Goal: Task Accomplishment & Management: Complete application form

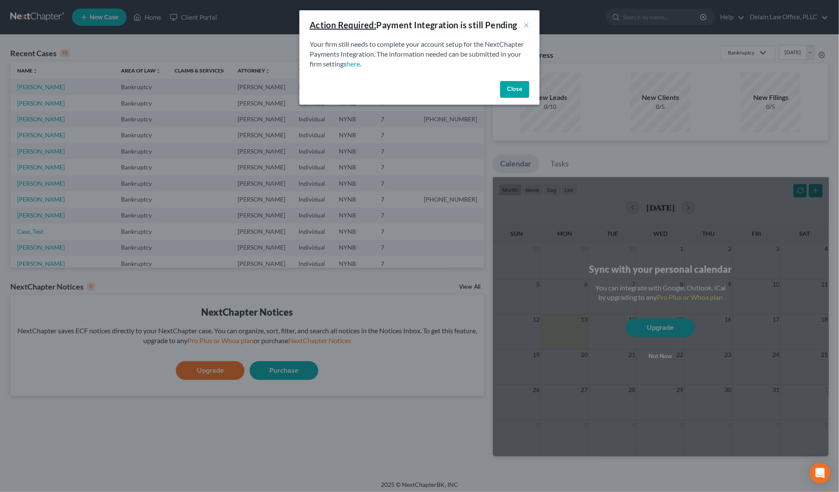
click at [521, 89] on button "Close" at bounding box center [514, 89] width 29 height 17
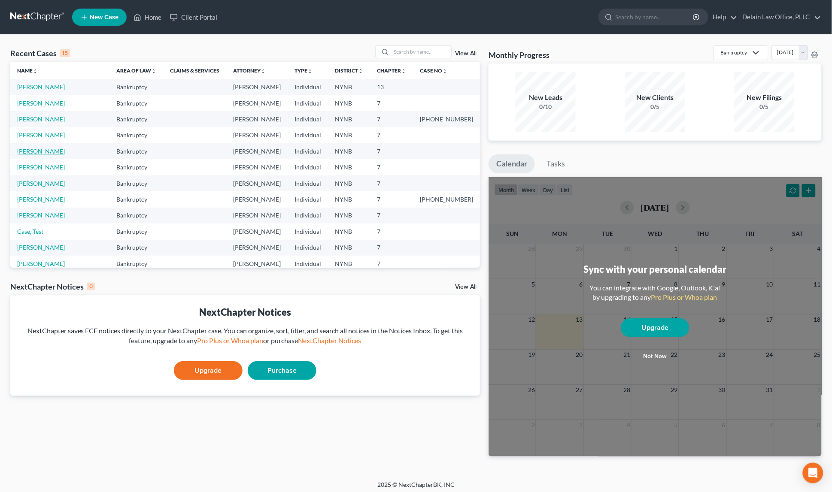
click at [27, 148] on link "[PERSON_NAME]" at bounding box center [41, 151] width 48 height 7
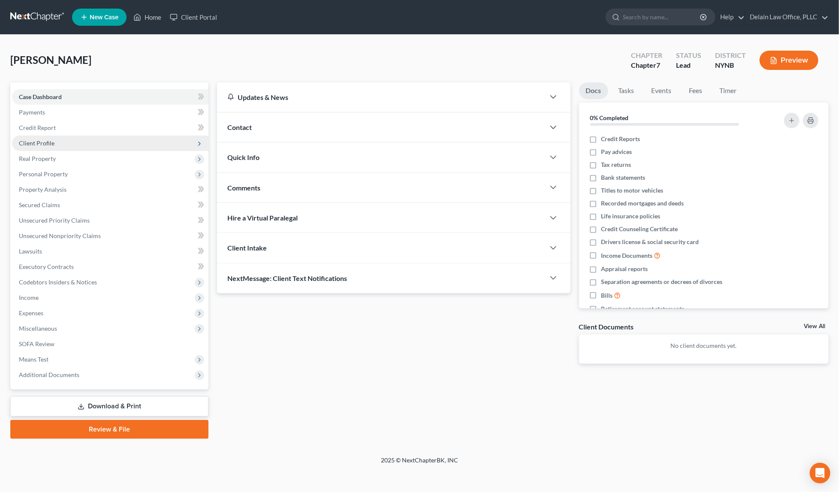
click at [90, 147] on span "Client Profile" at bounding box center [110, 143] width 197 height 15
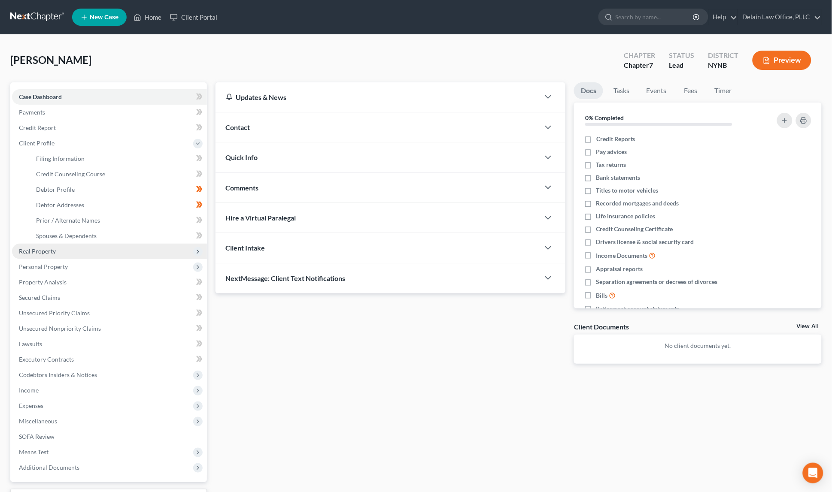
click at [144, 250] on span "Real Property" at bounding box center [109, 251] width 195 height 15
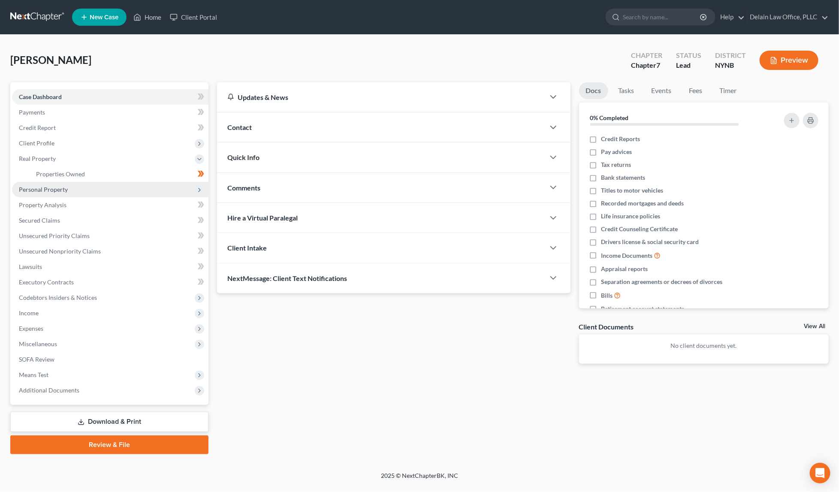
click at [136, 188] on span "Personal Property" at bounding box center [110, 189] width 197 height 15
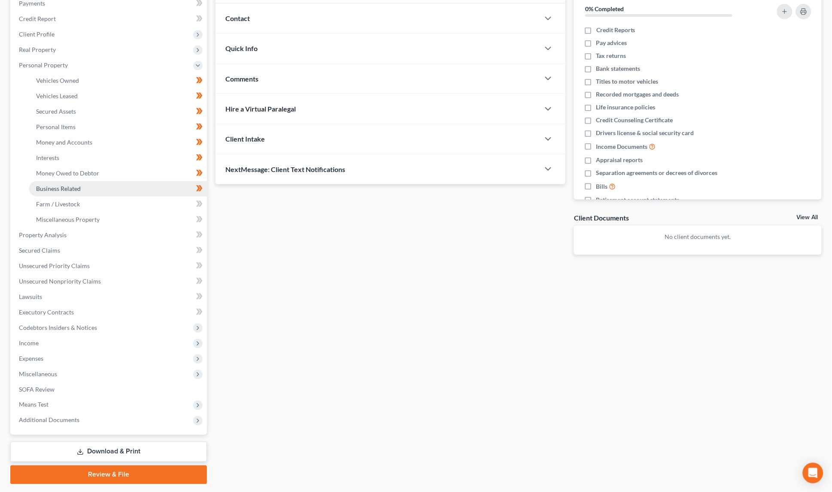
scroll to position [109, 0]
click at [197, 199] on icon at bounding box center [199, 204] width 6 height 11
click at [200, 201] on icon at bounding box center [200, 204] width 4 height 6
click at [105, 214] on link "Miscellaneous Property" at bounding box center [118, 219] width 178 height 15
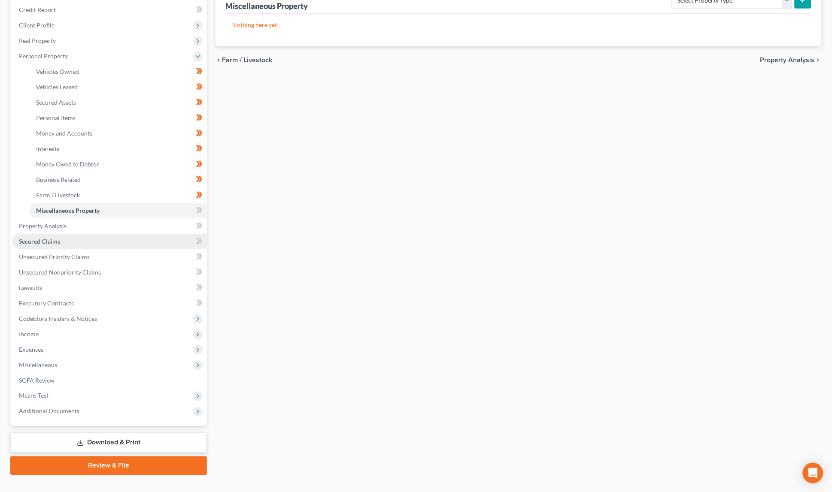
scroll to position [118, 0]
click at [78, 234] on link "Secured Claims" at bounding box center [109, 241] width 195 height 15
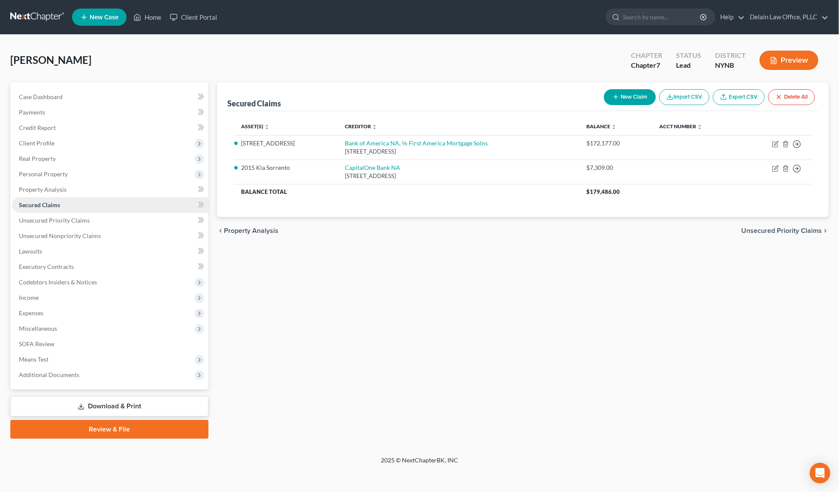
click at [139, 200] on link "Secured Claims" at bounding box center [110, 204] width 197 height 15
click at [136, 221] on link "Unsecured Priority Claims" at bounding box center [110, 220] width 197 height 15
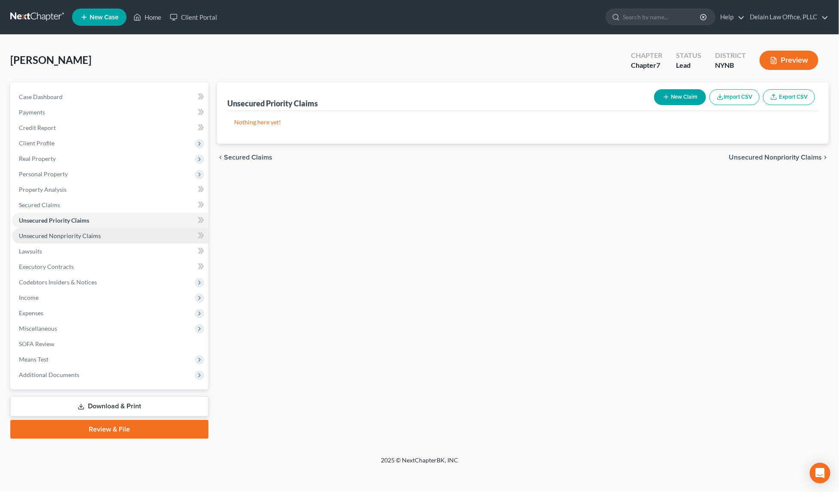
click at [136, 236] on link "Unsecured Nonpriority Claims" at bounding box center [110, 235] width 197 height 15
click at [676, 94] on button "New Claim" at bounding box center [681, 97] width 52 height 16
select select "0"
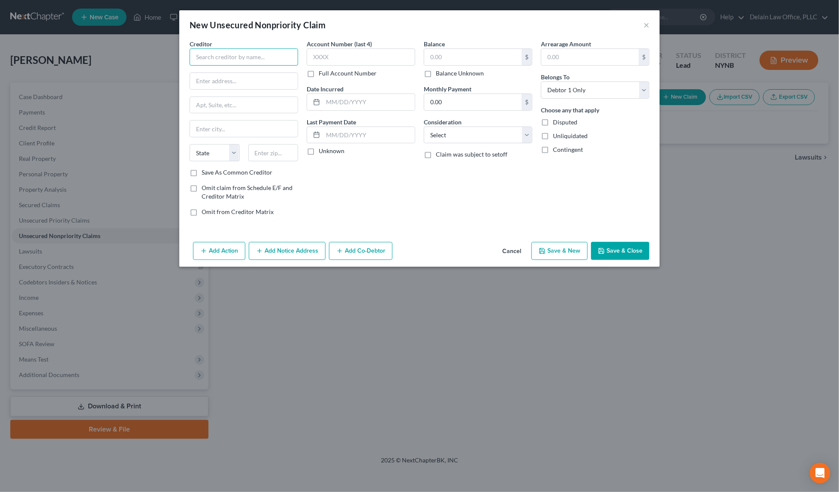
click at [210, 58] on input "text" at bounding box center [244, 56] width 109 height 17
type input "Bank of America"
paste input "[STREET_ADDRESS][PERSON_NAME]-007-19-26"
click at [236, 81] on input "[STREET_ADDRESS][PERSON_NAME]-007-19-26" at bounding box center [244, 81] width 108 height 16
type input "[STREET_ADDRESS][PERSON_NAME]"
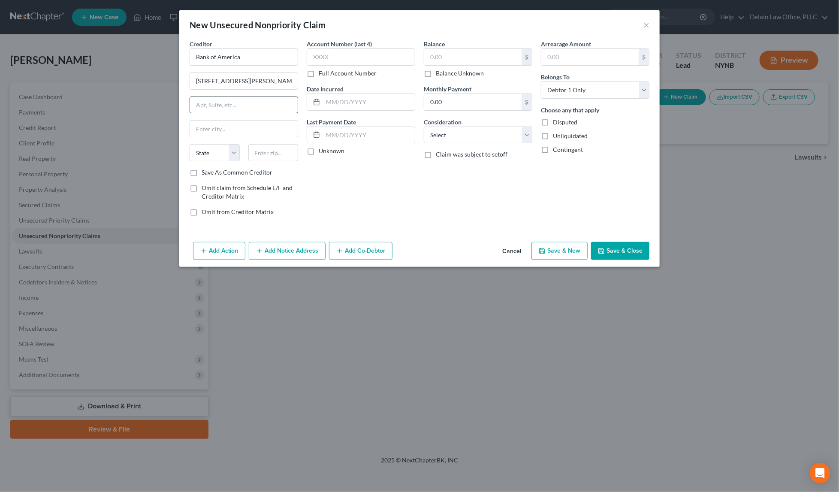
paste input "NC1-007-19-26"
type input "NC1-007-19-26"
paste input "28255"
type input "28255"
type input "Charlotte"
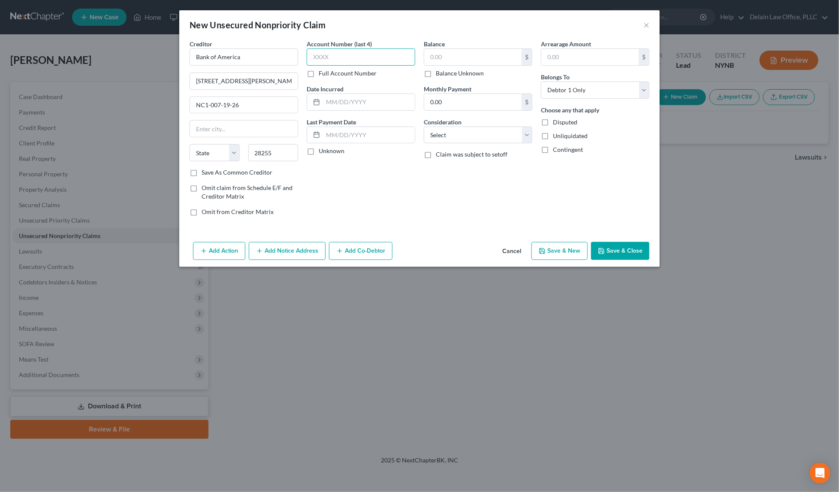
select select "28"
type input "xxxx"
paste input "[DATE]"
type input "[DATE]"
paste input "[DATE]"
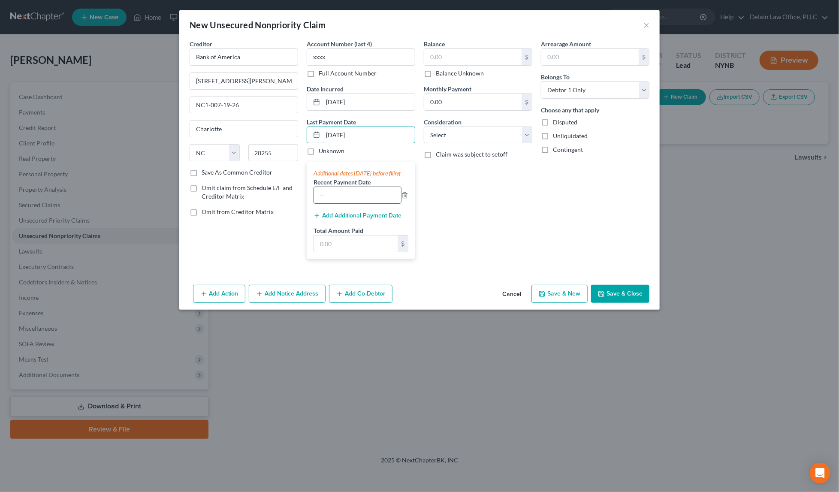
type input "[DATE]"
click at [371, 203] on input "text" at bounding box center [357, 195] width 87 height 16
type input "7"
click at [483, 55] on input "text" at bounding box center [472, 57] width 97 height 16
paste input "171,151"
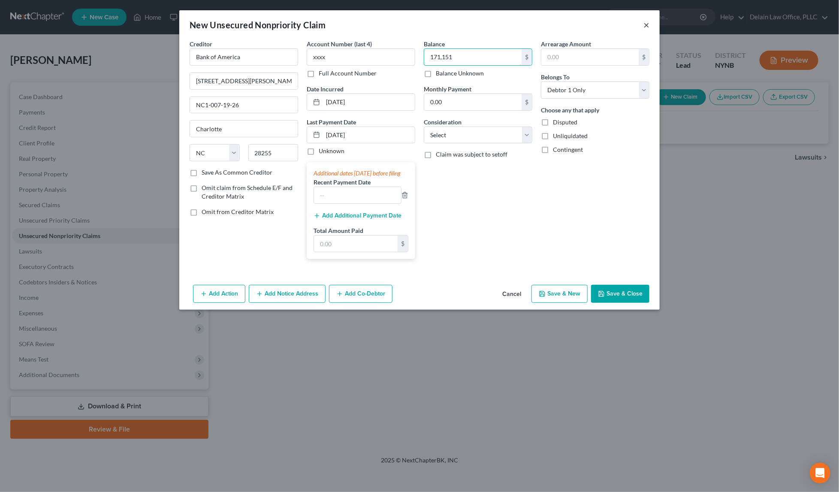
type input "171,151"
click at [647, 26] on button "×" at bounding box center [647, 25] width 6 height 10
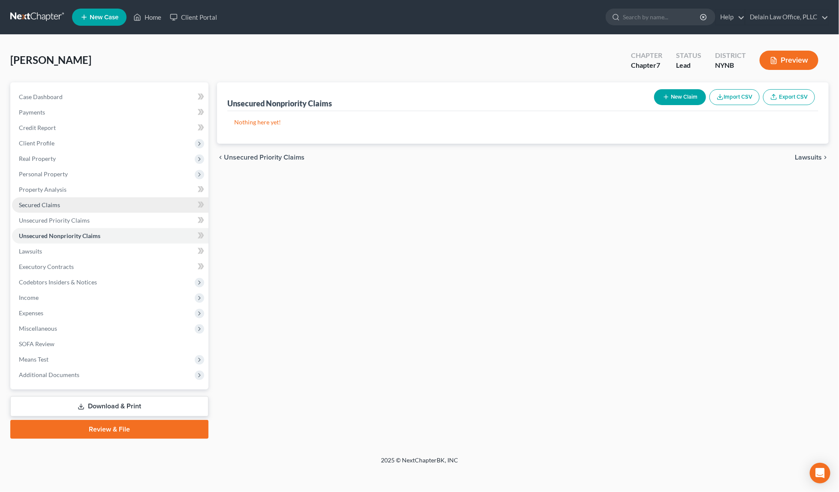
click at [75, 203] on link "Secured Claims" at bounding box center [110, 204] width 197 height 15
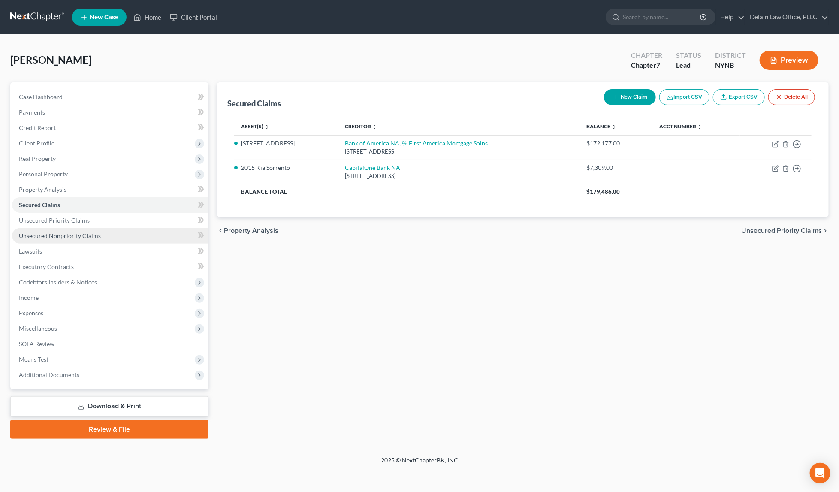
click at [145, 230] on link "Unsecured Nonpriority Claims" at bounding box center [110, 235] width 197 height 15
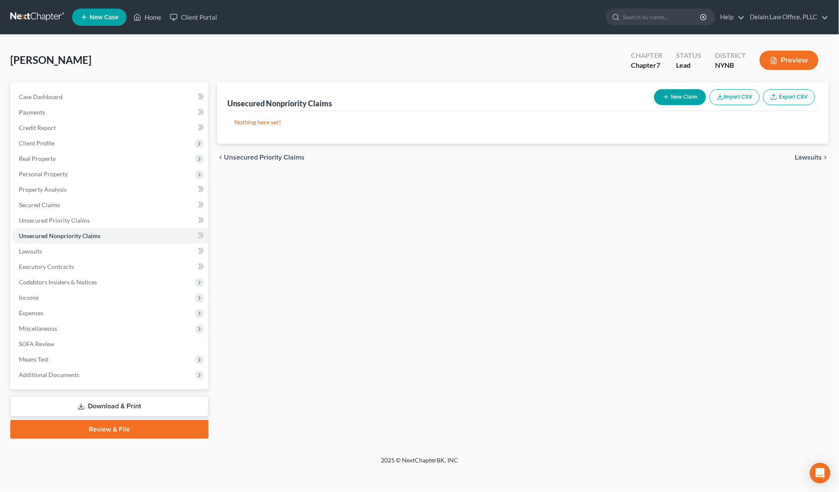
click at [685, 92] on button "New Claim" at bounding box center [681, 97] width 52 height 16
select select "0"
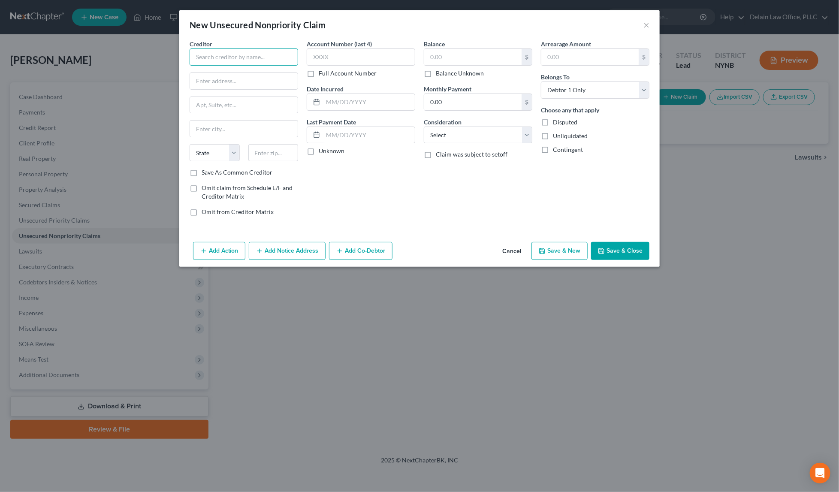
click at [255, 55] on input "text" at bounding box center [244, 56] width 109 height 17
paste input "CAPITAL ONE"
type input "CAPITAL ONE"
paste input "P O Box 31293"
type input "P O Box 31293"
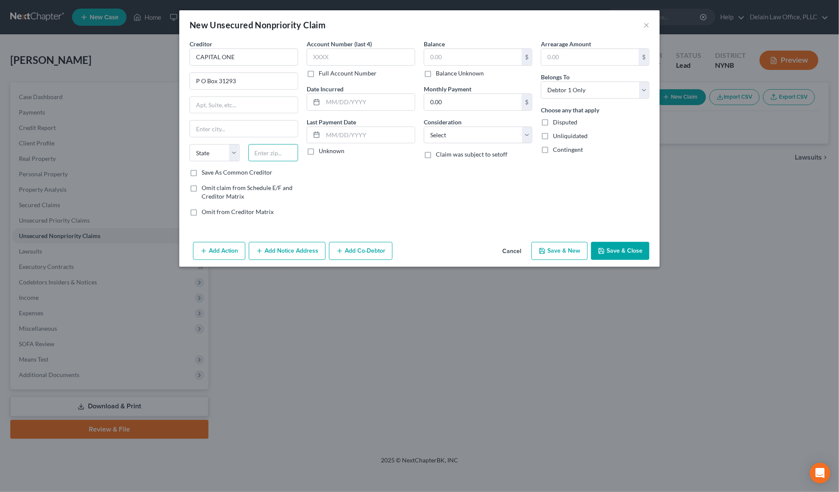
paste input "84131"
type input "84131"
type input "[GEOGRAPHIC_DATA]"
select select "46"
type input "xxxx"
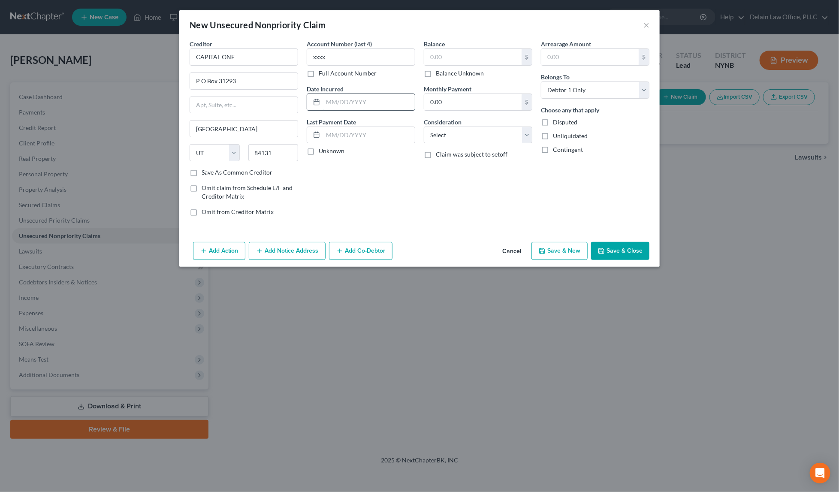
click at [367, 98] on input "text" at bounding box center [369, 102] width 92 height 16
paste input "[DATE]"
type input "[DATE]"
paste input "[DATE]"
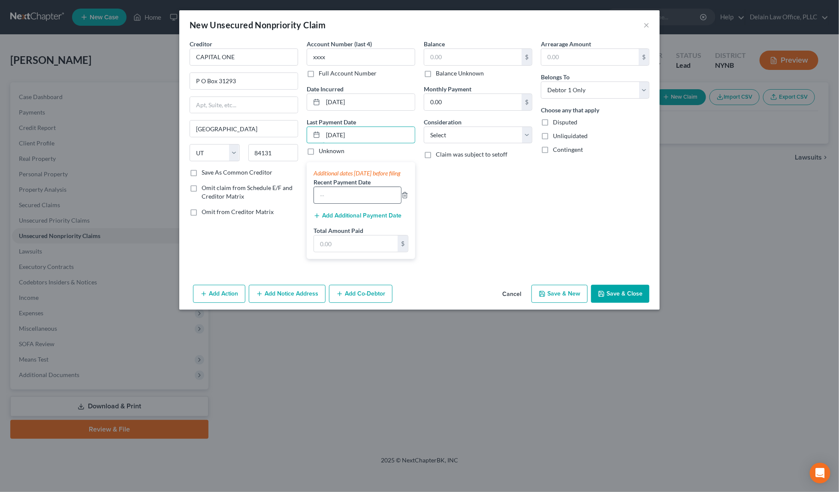
type input "[DATE]"
click at [362, 199] on input "text" at bounding box center [357, 195] width 87 height 16
click at [365, 252] on input "text" at bounding box center [356, 244] width 84 height 16
type input "261"
select select "2"
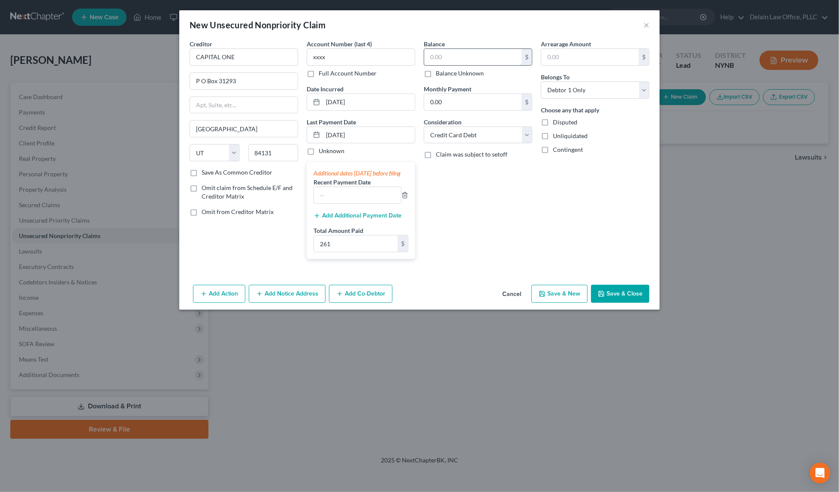
click at [457, 55] on input "text" at bounding box center [472, 57] width 97 height 16
drag, startPoint x: 455, startPoint y: 55, endPoint x: 410, endPoint y: 51, distance: 44.4
click at [410, 51] on div "Creditor * CAPITAL ONE P O Box 31293 [GEOGRAPHIC_DATA] [US_STATE][GEOGRAPHIC_DA…" at bounding box center [419, 152] width 469 height 227
type input "2"
click at [646, 25] on button "×" at bounding box center [647, 25] width 6 height 10
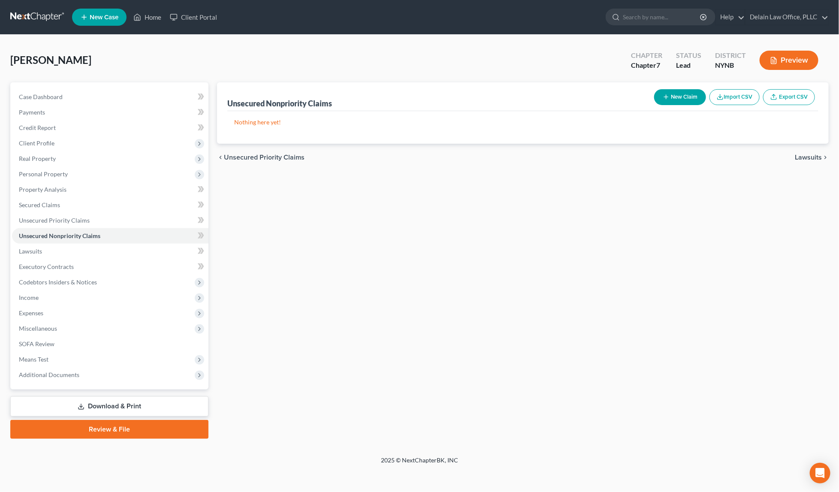
click at [677, 97] on button "New Claim" at bounding box center [681, 97] width 52 height 16
select select "0"
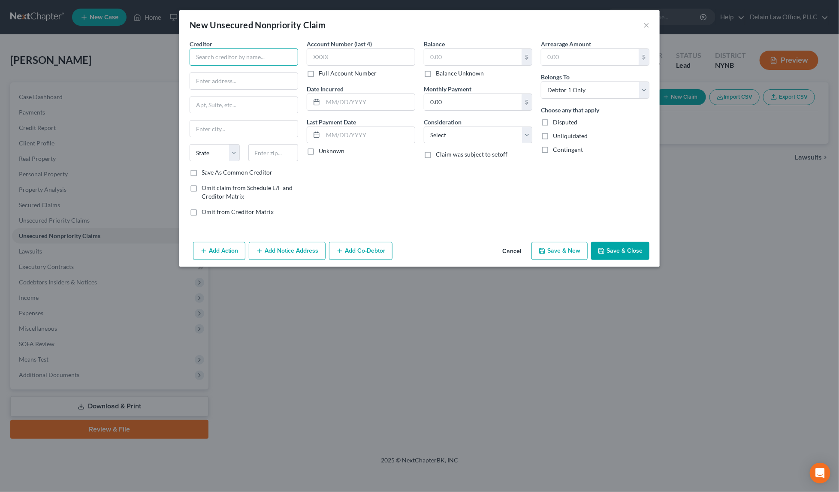
click at [288, 56] on input "text" at bounding box center [244, 56] width 109 height 17
type input "First Premier Bank"
paste input "[STREET_ADDRESS][PERSON_NAME]"
type input "[STREET_ADDRESS][PERSON_NAME]"
paste input "57107"
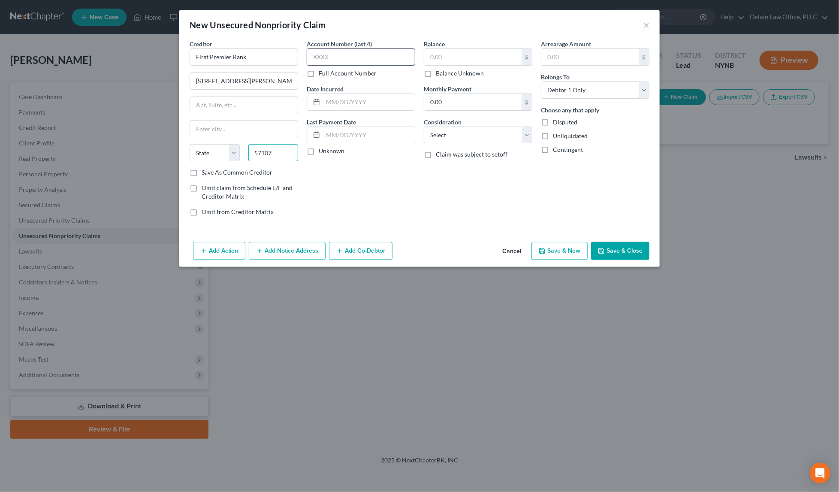
type input "57107"
type input "[GEOGRAPHIC_DATA]"
select select "43"
type input "xxxx"
paste input "[DATE]"
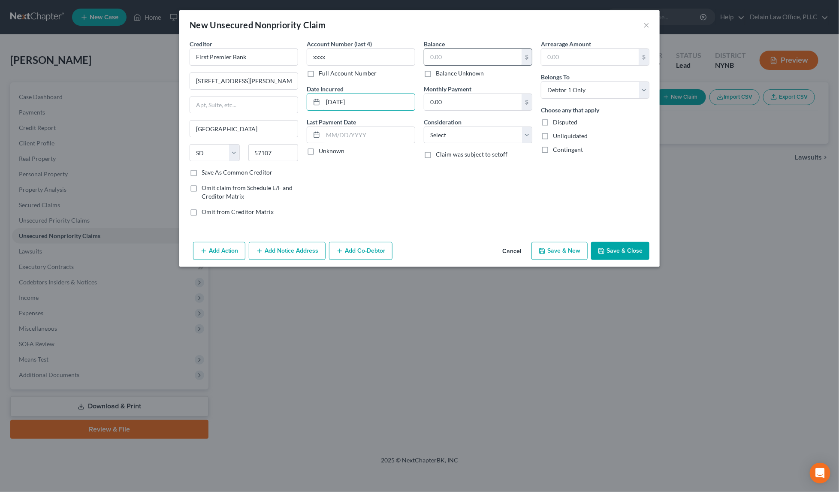
type input "[DATE]"
click at [464, 58] on input "text" at bounding box center [472, 57] width 97 height 16
paste input "735"
type input "735"
paste input "[DATE]"
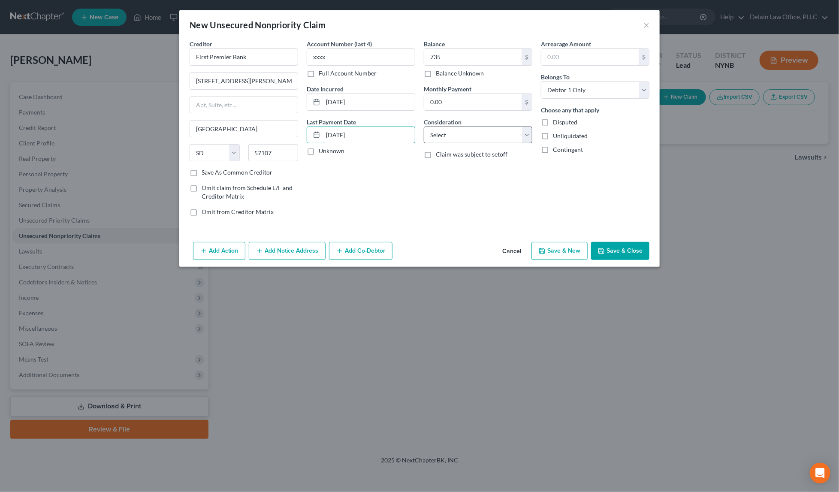
type input "[DATE]"
select select "2"
click at [543, 255] on button "Save & New" at bounding box center [560, 251] width 56 height 18
select select "0"
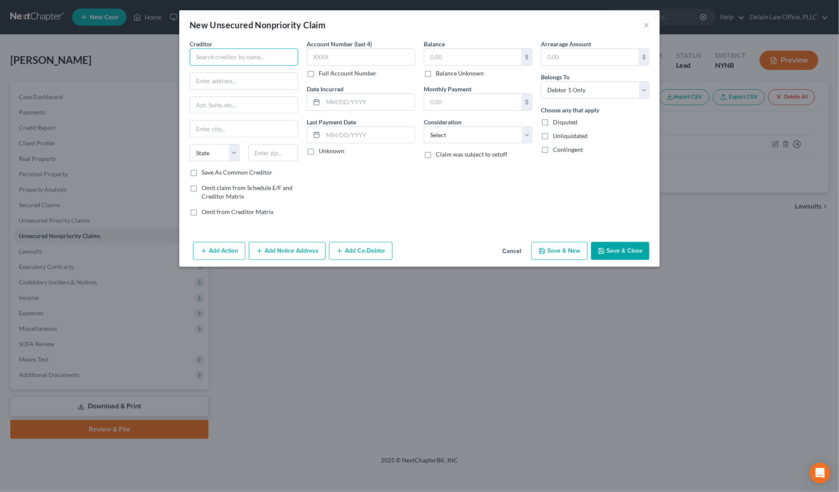
click at [260, 58] on input "text" at bounding box center [244, 56] width 109 height 17
type input "First Premier Bank"
paste input "[STREET_ADDRESS][PERSON_NAME]"
type input "[STREET_ADDRESS][PERSON_NAME]"
paste input "57107"
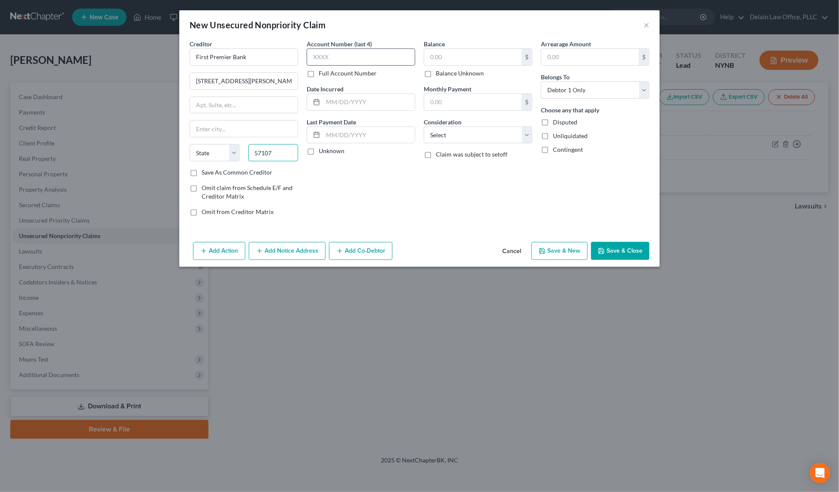
type input "57107"
type input "[GEOGRAPHIC_DATA]"
select select "43"
type input "xxxx"
click at [360, 104] on input "text" at bounding box center [369, 102] width 92 height 16
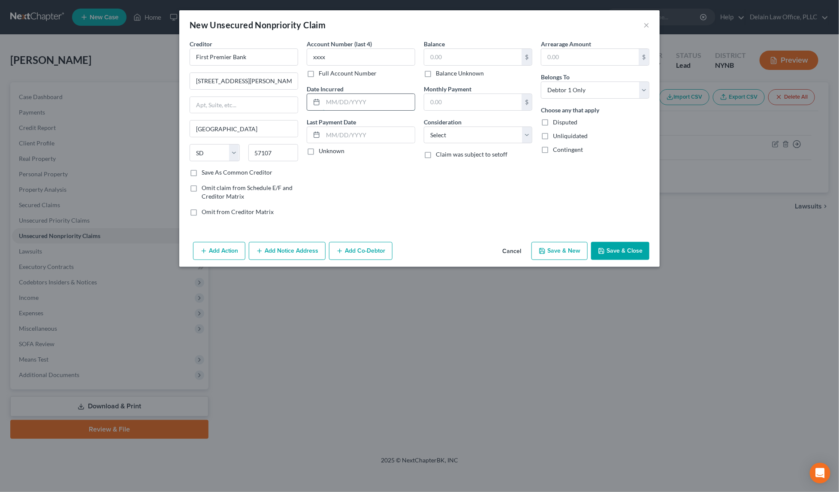
paste input "[DATE]"
type input "[DATE]"
paste input "[DATE]"
type input "[DATE]"
click at [476, 59] on input "text" at bounding box center [472, 57] width 97 height 16
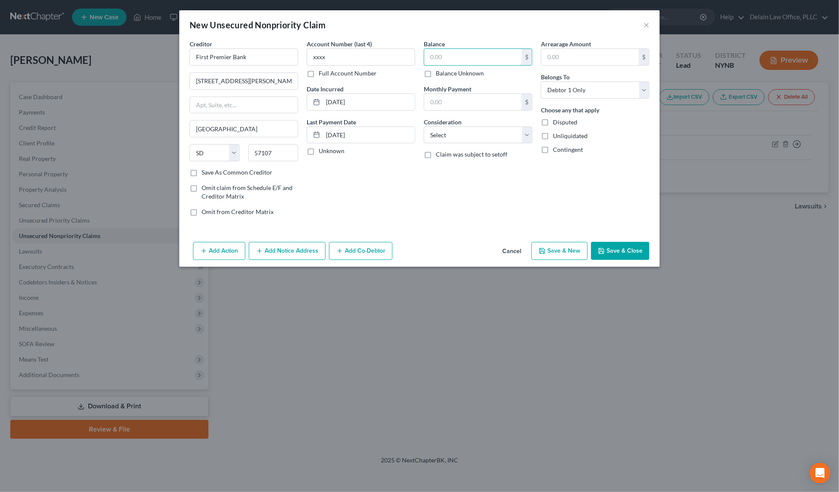
click at [476, 59] on input "text" at bounding box center [472, 57] width 97 height 16
paste input "1,762"
type input "1,762"
select select "2"
click at [564, 255] on button "Save & New" at bounding box center [560, 251] width 56 height 18
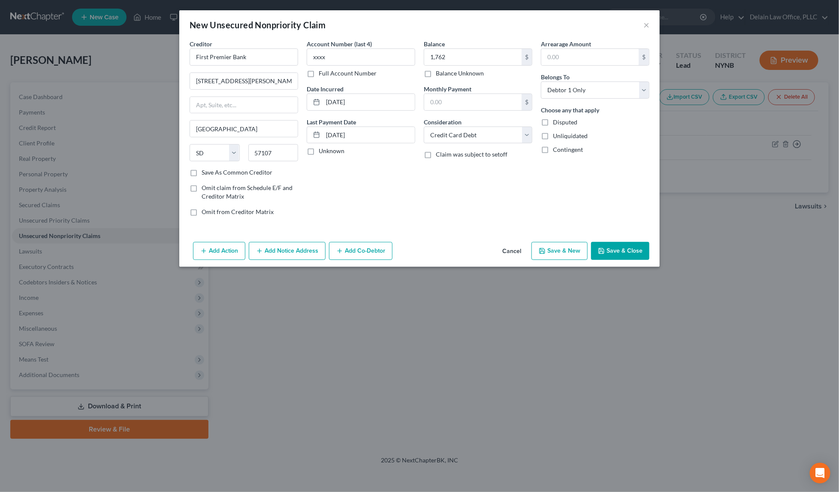
type input "1,762.00"
type input "0.00"
select select "0"
click at [242, 58] on input "text" at bounding box center [244, 56] width 109 height 17
paste input "JPMCB CARD SERVICES"
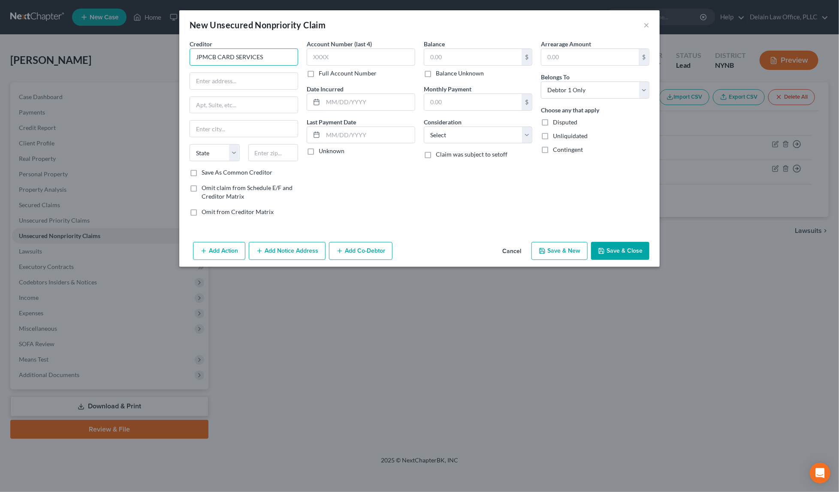
type input "JPMCB CARD SERVICES"
paste input "PO BOX 15369"
type input "PO BOX 15369"
paste input "19850"
type input "19850"
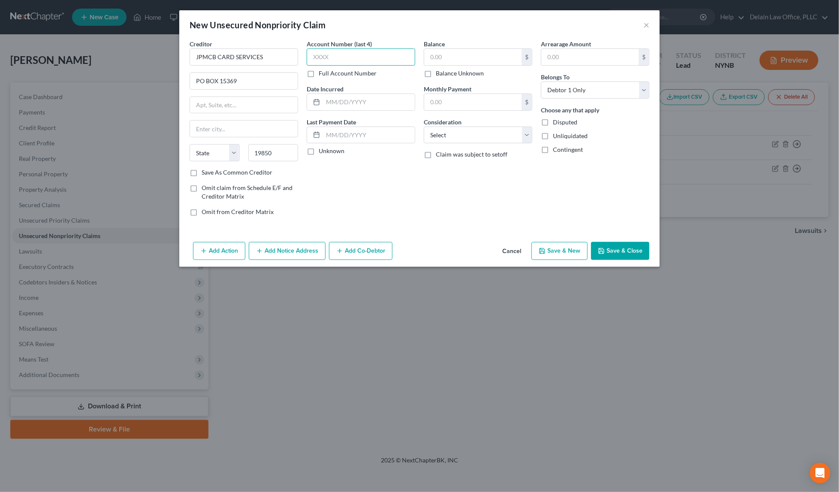
type input "Wilmington"
select select "7"
type input "xxxx"
click at [337, 96] on input "text" at bounding box center [369, 102] width 92 height 16
paste input "[DATE]"
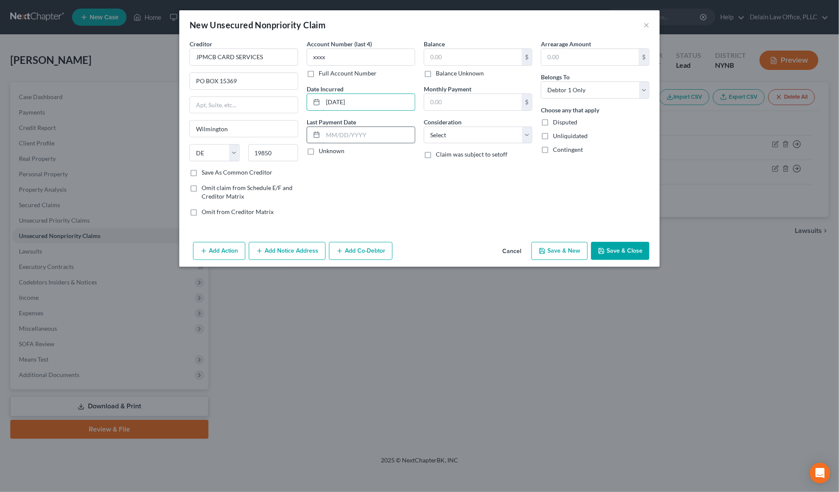
type input "[DATE]"
paste input "[DATE]"
type input "[DATE]"
click at [460, 54] on input "text" at bounding box center [472, 57] width 97 height 16
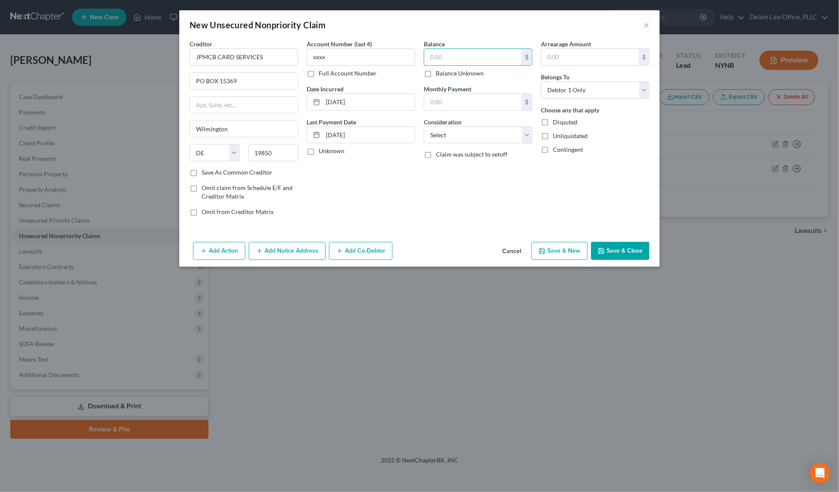
paste input "2,585"
type input "2,585"
select select "2"
click at [560, 248] on button "Save & New" at bounding box center [560, 251] width 56 height 18
type input "2,585.00"
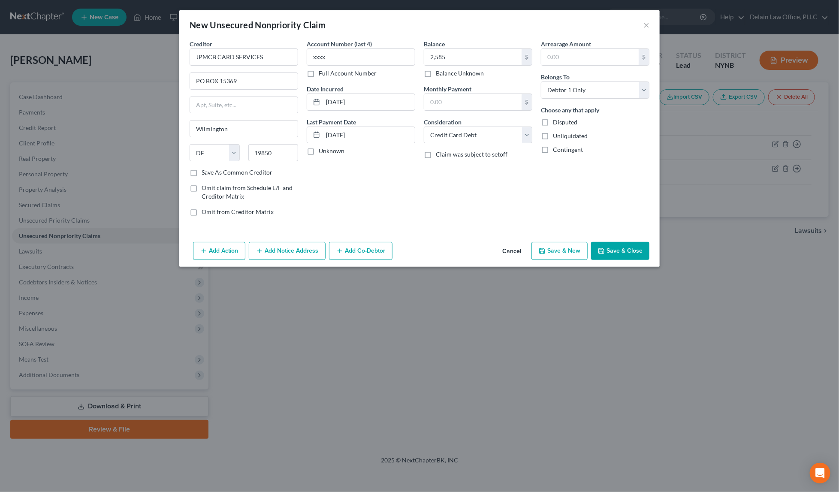
type input "0.00"
select select "0"
click at [236, 56] on input "text" at bounding box center [244, 56] width 109 height 17
paste input "SYNCB/[PERSON_NAME] LEAFGUARD"
type input "SYNCB/[PERSON_NAME] LEAFGUARD"
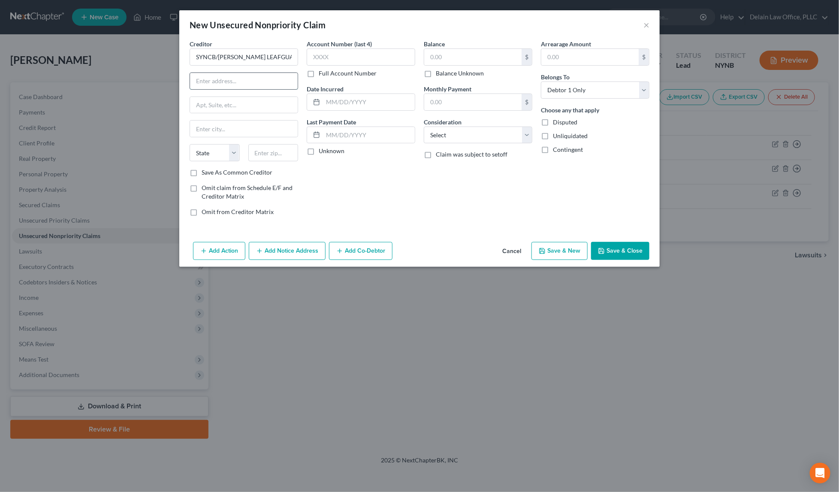
paste input "C/O PO BOX 965036"
type input "C/O PO BOX 965036"
click at [280, 151] on input "text" at bounding box center [274, 152] width 50 height 17
paste input "32896"
type input "32896"
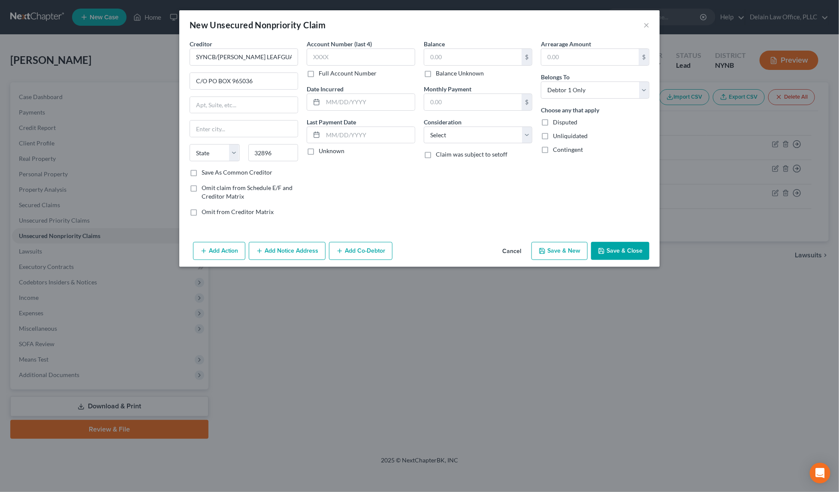
type input "Orlando"
select select "9"
type input "32896"
click at [477, 58] on input "text" at bounding box center [472, 57] width 97 height 16
paste input "6,673"
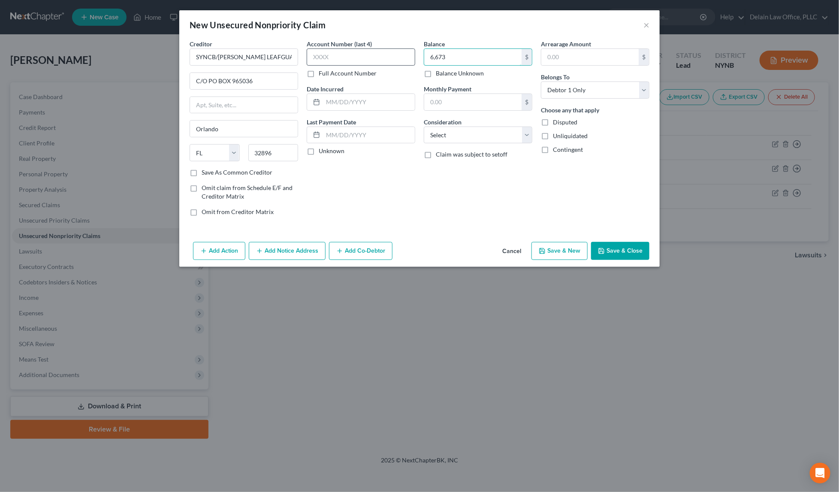
type input "6,673"
type input "xxxx"
paste input "[DATE]"
type input "[DATE]"
click at [347, 102] on input "text" at bounding box center [369, 102] width 92 height 16
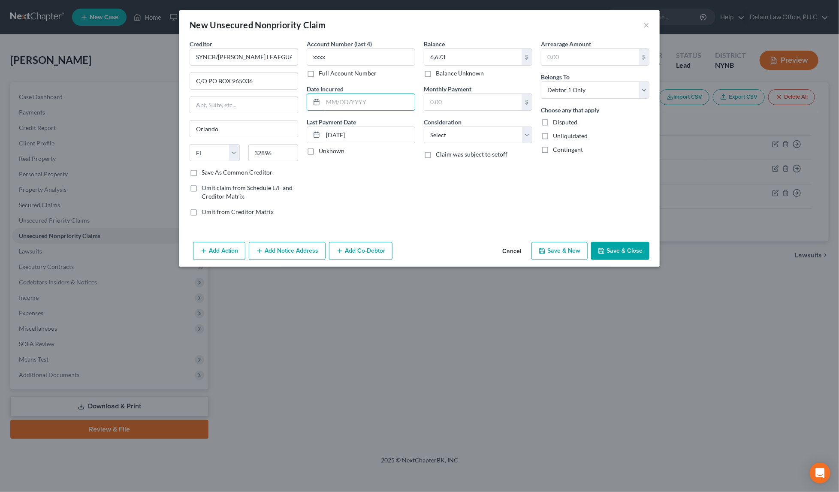
paste input "[DATE]"
type input "[DATE]"
select select "2"
click at [575, 248] on button "Save & New" at bounding box center [560, 251] width 56 height 18
select select "0"
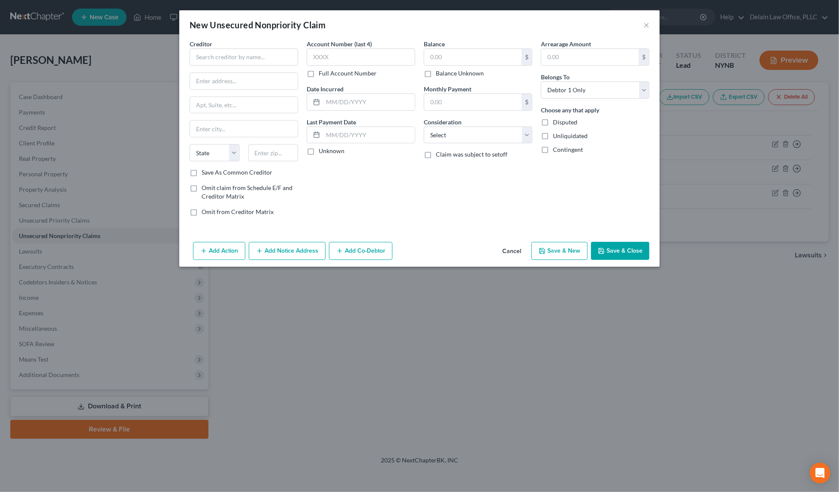
type input "6,673.00"
type input "0.00"
click at [212, 56] on input "text" at bounding box center [244, 56] width 109 height 17
paste input "CAVALRY PORTFOLIO SVCS"
type input "CAVALRY PORTFOLIO SVCS"
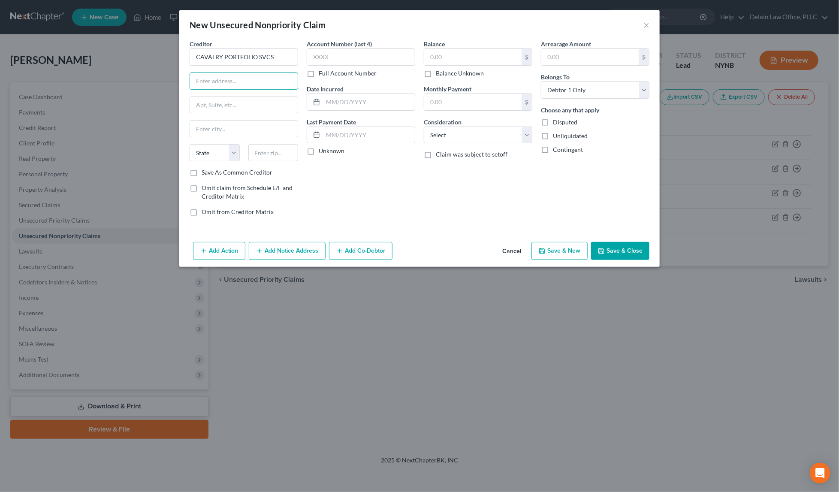
click at [254, 82] on input "text" at bounding box center [244, 81] width 108 height 16
paste input "[STREET_ADDRESS]"
drag, startPoint x: 251, startPoint y: 82, endPoint x: 278, endPoint y: 82, distance: 27.0
click at [278, 82] on input "[STREET_ADDRESS]" at bounding box center [244, 81] width 108 height 16
type input "[STREET_ADDRESS]"
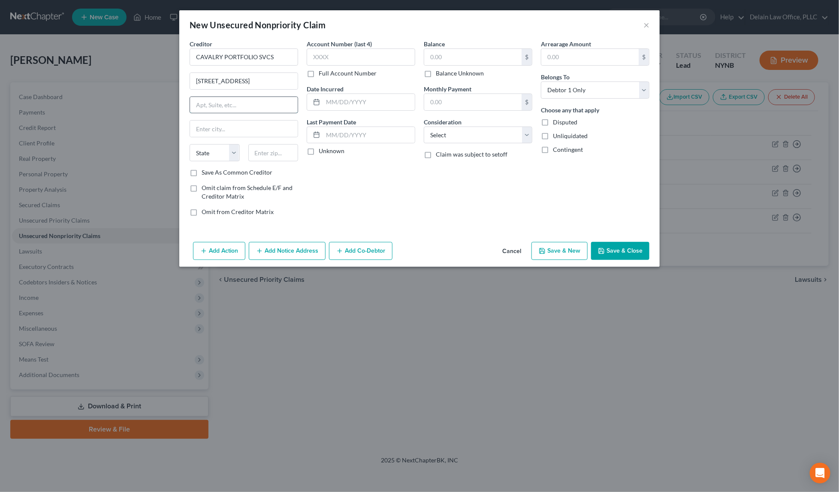
paste input "SUITE 220"
type input "SUITE 220"
paste input "06831"
type input "06831"
type input "[GEOGRAPHIC_DATA]"
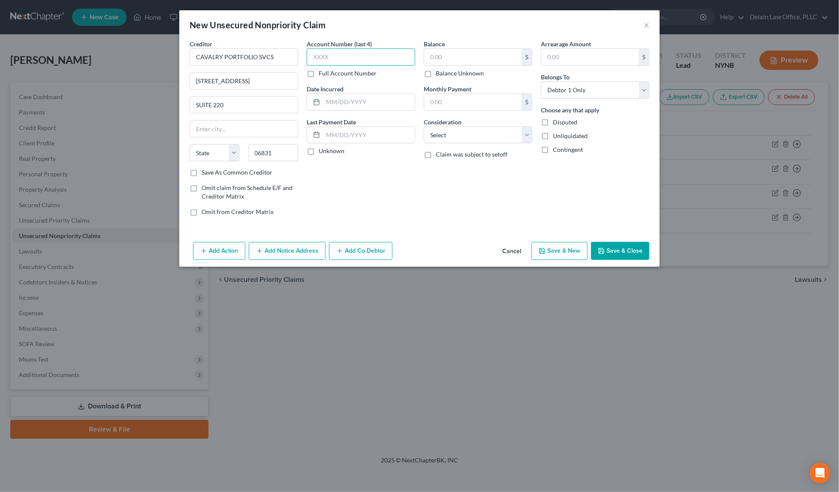
select select "6"
type input "xxxx"
click at [353, 99] on input "text" at bounding box center [369, 102] width 92 height 16
paste input "[DATE]"
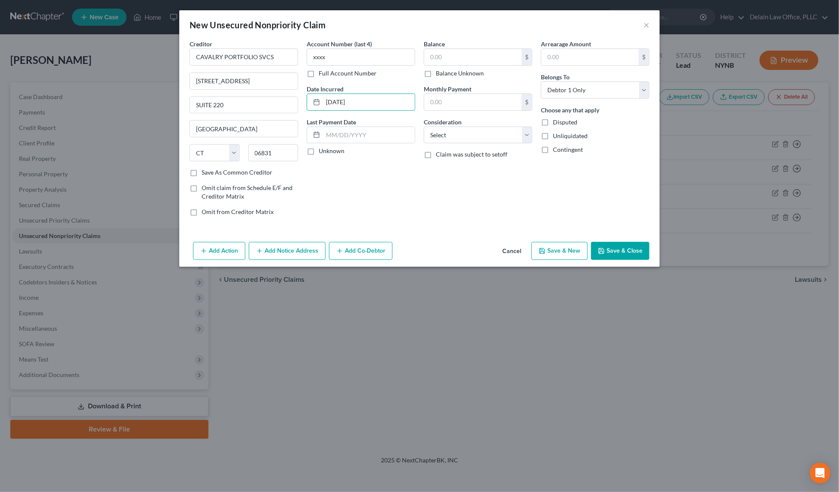
type input "[DATE]"
click at [469, 54] on input "text" at bounding box center [472, 57] width 97 height 16
paste input "1,545"
type input "1,545"
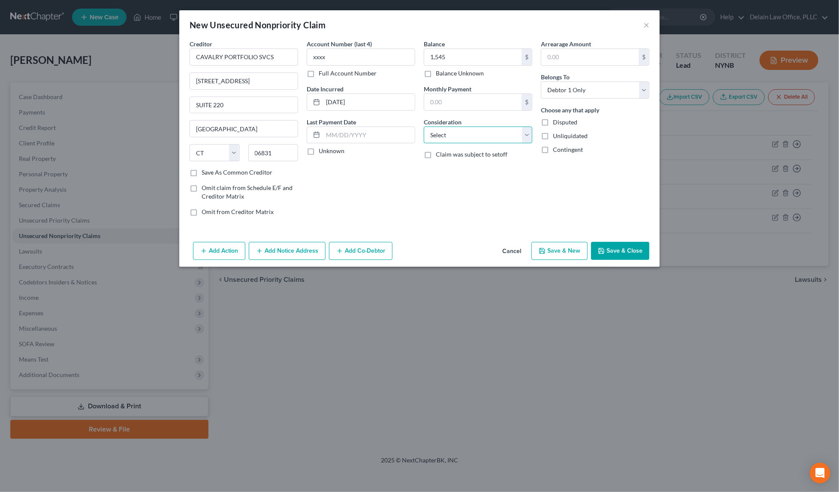
select select "1"
click at [573, 56] on input "text" at bounding box center [590, 57] width 97 height 16
paste input "1,545"
type input "1"
click at [563, 257] on button "Save & New" at bounding box center [560, 251] width 56 height 18
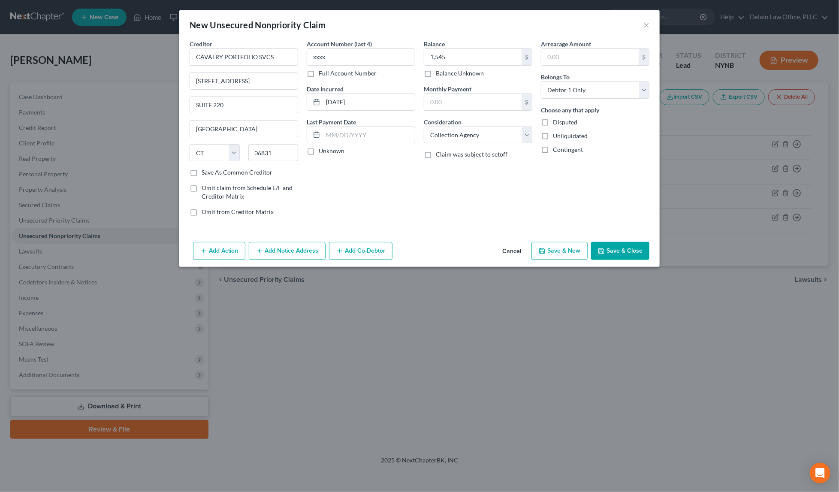
select select "0"
click at [257, 58] on input "text" at bounding box center [244, 56] width 109 height 17
paste input "I C SYSTEMS COLLECTIONS"
type input "I C SYSTEMS COLLECTIONS"
paste input "PO BOX 64378"
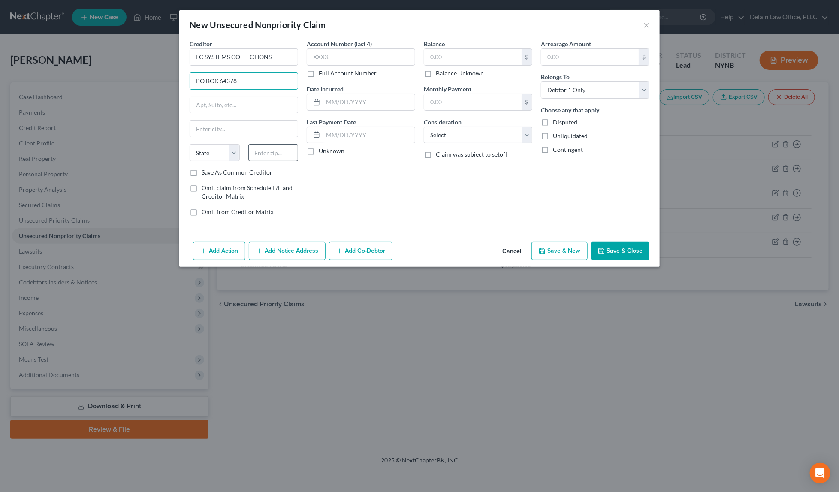
type input "PO BOX 64378"
paste input "55164"
type input "55164"
type input "Saint [PERSON_NAME]"
select select "24"
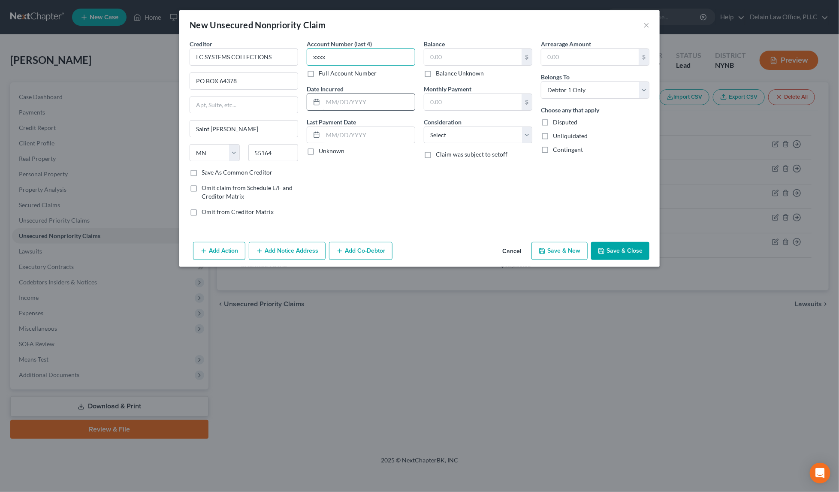
type input "xxxx"
click at [376, 100] on input "text" at bounding box center [369, 102] width 92 height 16
paste input "[DATE]"
type input "[DATE]"
click at [447, 56] on input "text" at bounding box center [472, 57] width 97 height 16
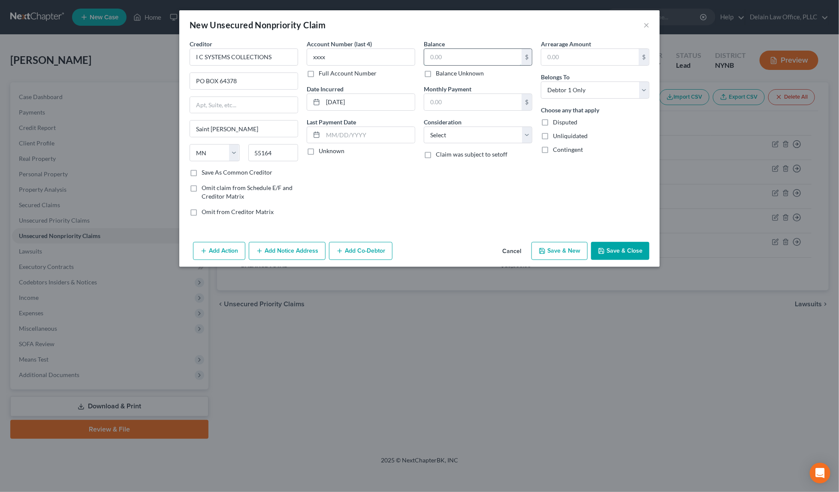
paste input "223"
type input "223"
select select "1"
click at [570, 249] on button "Save & New" at bounding box center [560, 251] width 56 height 18
select select "0"
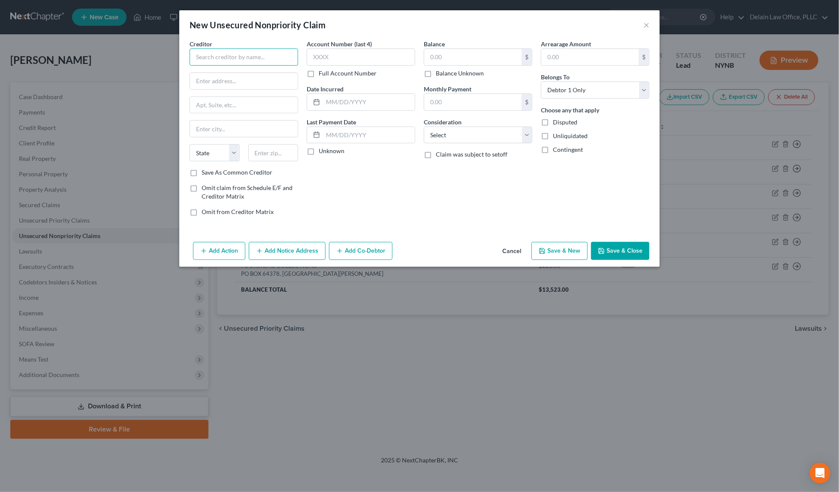
click at [252, 55] on input "text" at bounding box center [244, 56] width 109 height 17
paste input "LVNV FUNDING LLC"
type input "LVNV FUNDING LLC"
paste input "C/O RESURGENT CAPITAL SERVICES"
type input "C/O RESURGENT CAPITAL SERVICES"
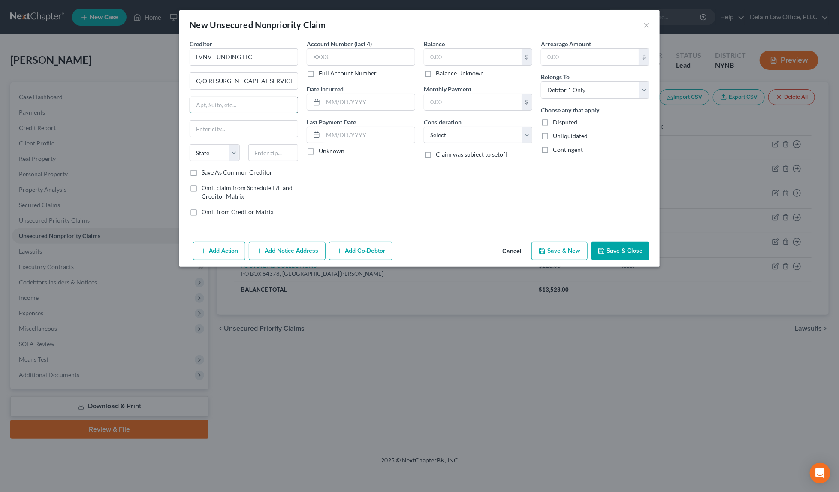
paste input "PO BOX 1269"
type input "PO BOX 1269"
click at [282, 153] on input "text" at bounding box center [274, 152] width 50 height 17
paste input "29603"
type input "29603"
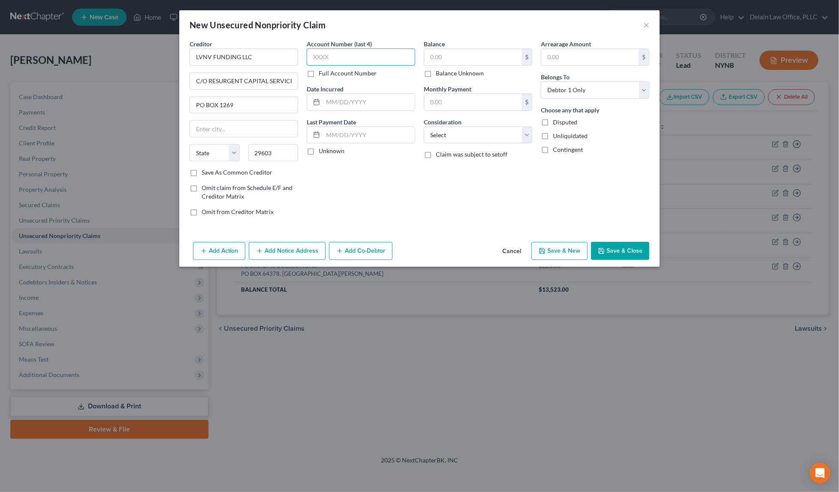
type input "[GEOGRAPHIC_DATA]"
select select "42"
type input "xxxx"
click at [358, 103] on input "text" at bounding box center [369, 102] width 92 height 16
paste input "[DATE]"
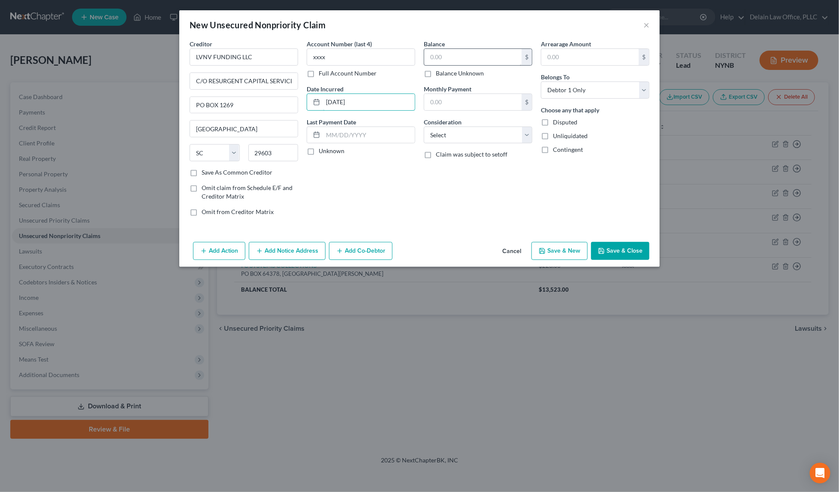
type input "[DATE]"
click at [505, 56] on input "text" at bounding box center [472, 57] width 97 height 16
paste input "933"
type input "933"
select select "1"
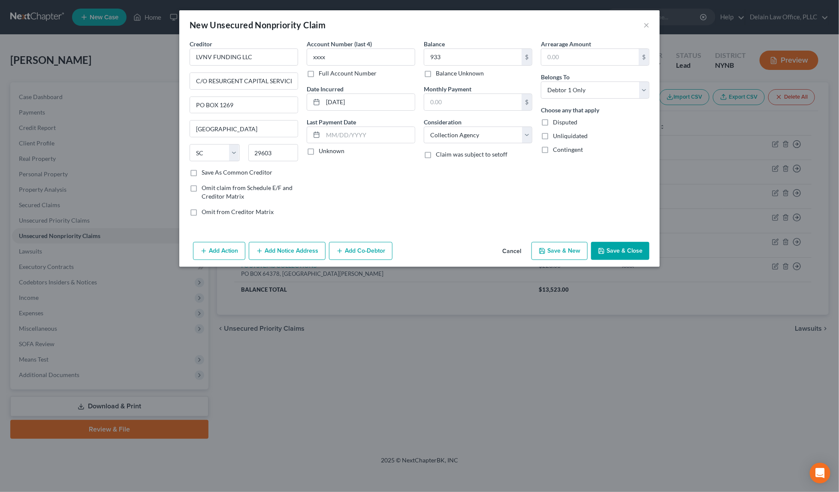
click at [568, 255] on button "Save & New" at bounding box center [560, 251] width 56 height 18
select select "0"
type input "933.00"
type input "0.00"
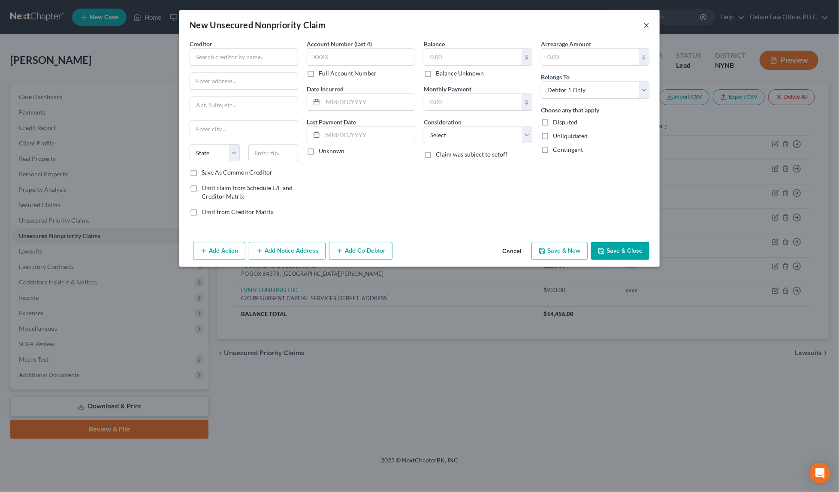
click at [647, 25] on button "×" at bounding box center [647, 25] width 6 height 10
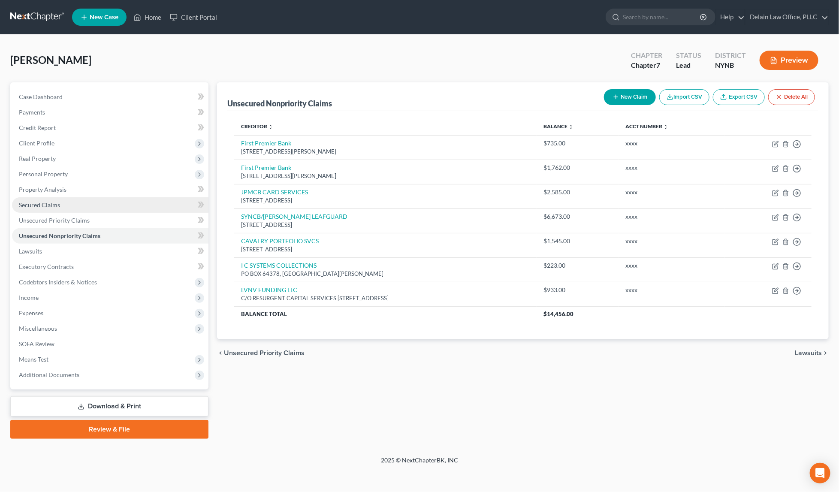
click at [71, 204] on link "Secured Claims" at bounding box center [110, 204] width 197 height 15
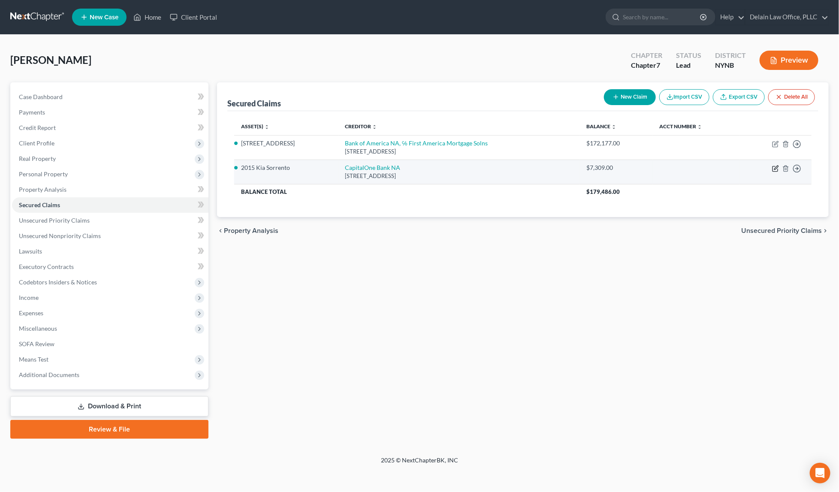
click at [776, 168] on icon "button" at bounding box center [776, 168] width 7 height 7
select select "4"
select select "2"
select select "0"
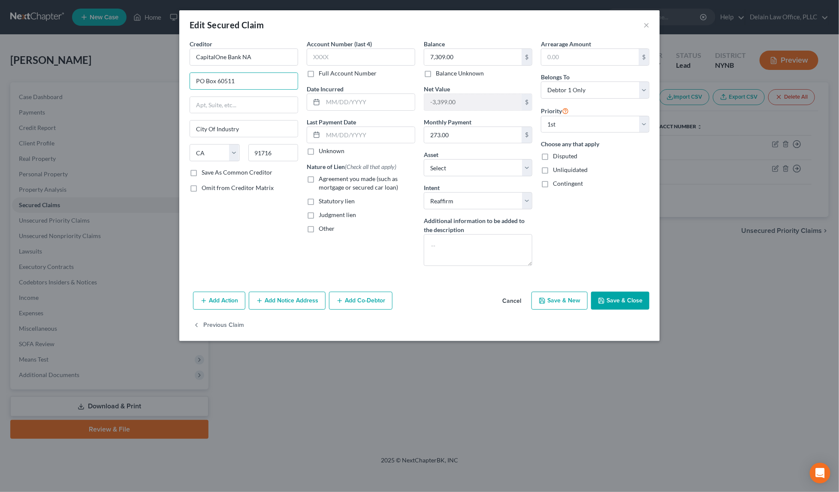
drag, startPoint x: 244, startPoint y: 79, endPoint x: 239, endPoint y: 67, distance: 12.9
paste input "CB DISPUTES TEAM"
type input "CB DISPUTES TEAM"
click at [254, 103] on input "text" at bounding box center [244, 105] width 108 height 16
paste input "P O BOX 259407"
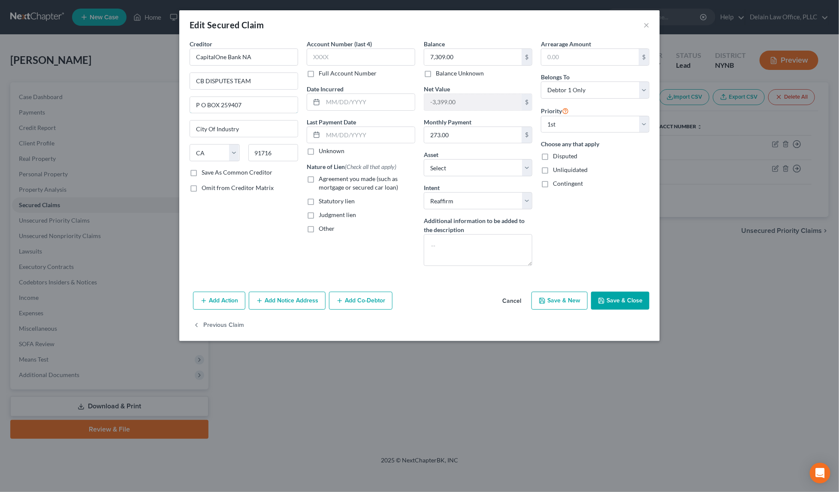
type input "P O BOX 259407"
click at [261, 152] on input "91716" at bounding box center [274, 152] width 50 height 17
paste input "75025"
type input "75025"
type input "Plano"
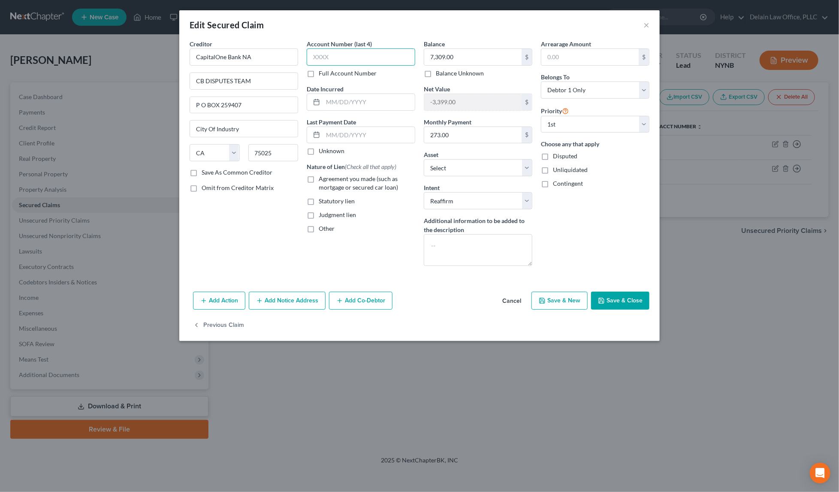
select select "45"
type input "xxxx"
click at [347, 101] on input "text" at bounding box center [369, 102] width 92 height 16
paste input "[DATE]"
type input "[DATE]"
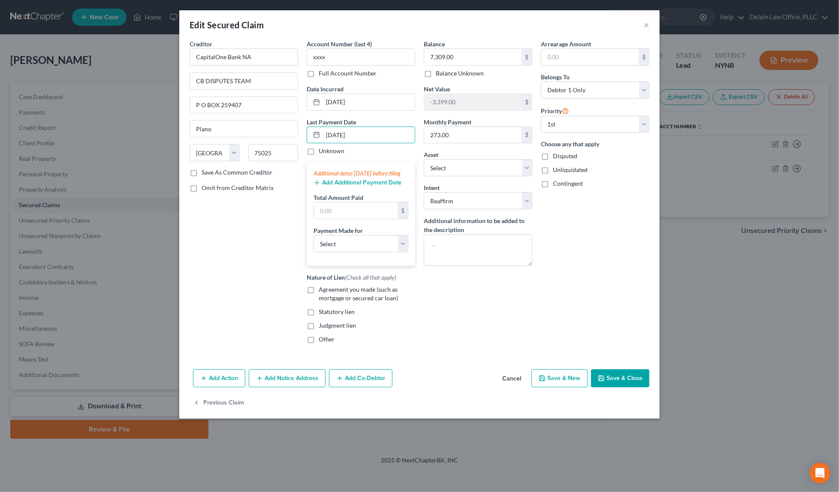
type input "[DATE]"
click at [363, 185] on button "Add Additional Payment Date" at bounding box center [358, 182] width 88 height 7
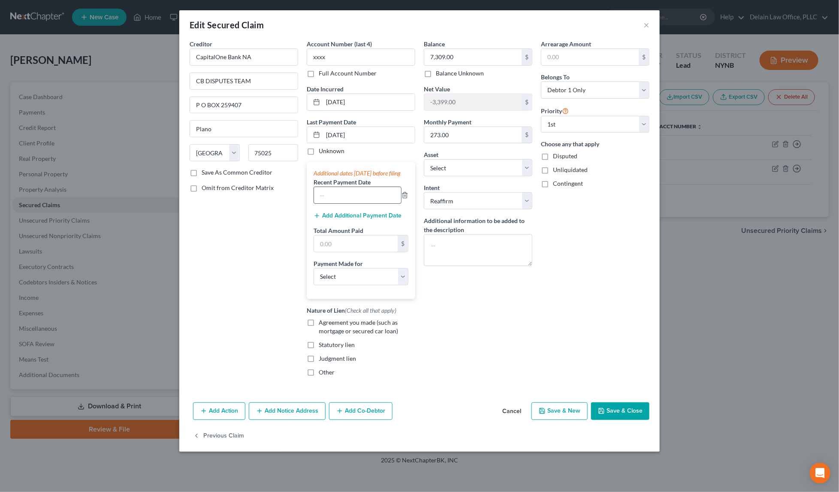
click at [361, 200] on input "text" at bounding box center [357, 195] width 87 height 16
type input "[DATE]"
click at [358, 219] on button "Add Additional Payment Date" at bounding box center [358, 215] width 88 height 7
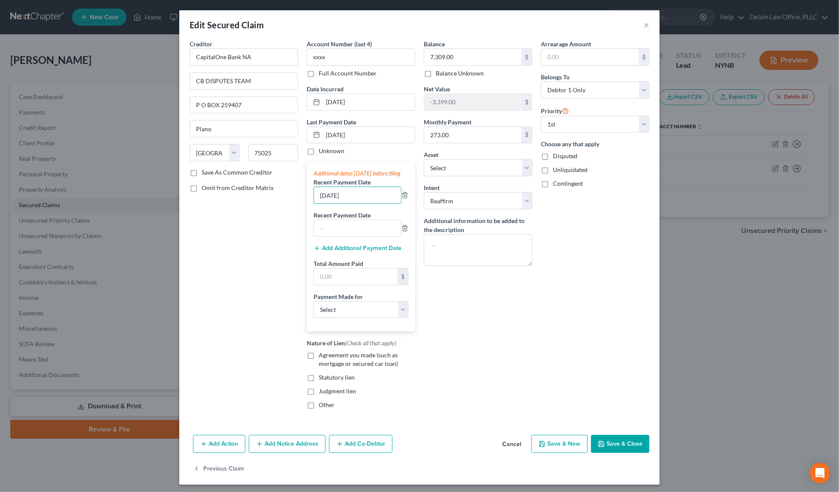
drag, startPoint x: 349, startPoint y: 200, endPoint x: 286, endPoint y: 203, distance: 62.3
click at [286, 203] on div "Creditor * CapitalOne Bank NA CB DISPUTES TEAM P O BOX 259407 Plano State [US_S…" at bounding box center [419, 227] width 469 height 377
click at [333, 229] on input "text" at bounding box center [357, 228] width 87 height 16
paste input "[DATE]"
type input "[DATE]"
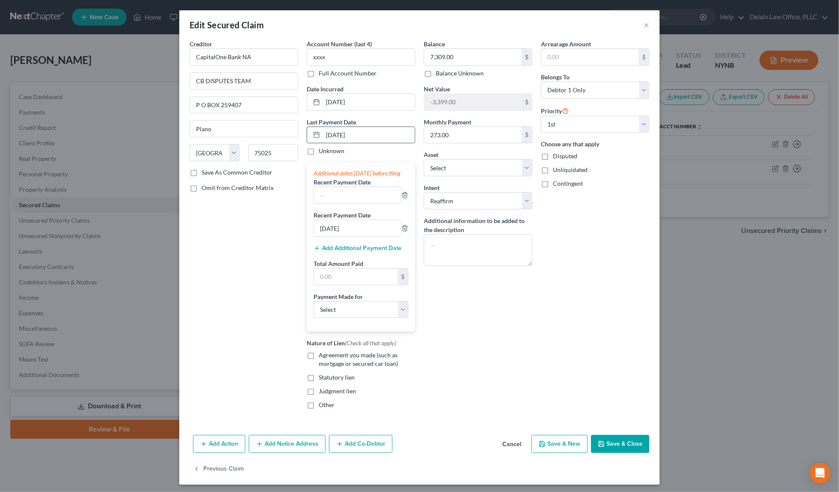
drag, startPoint x: 358, startPoint y: 132, endPoint x: 310, endPoint y: 133, distance: 48.1
click at [310, 133] on div "[DATE]" at bounding box center [361, 135] width 109 height 17
type input "[DATE]"
click at [350, 142] on div "[DATE]" at bounding box center [361, 135] width 109 height 17
click at [348, 201] on input "text" at bounding box center [357, 195] width 87 height 16
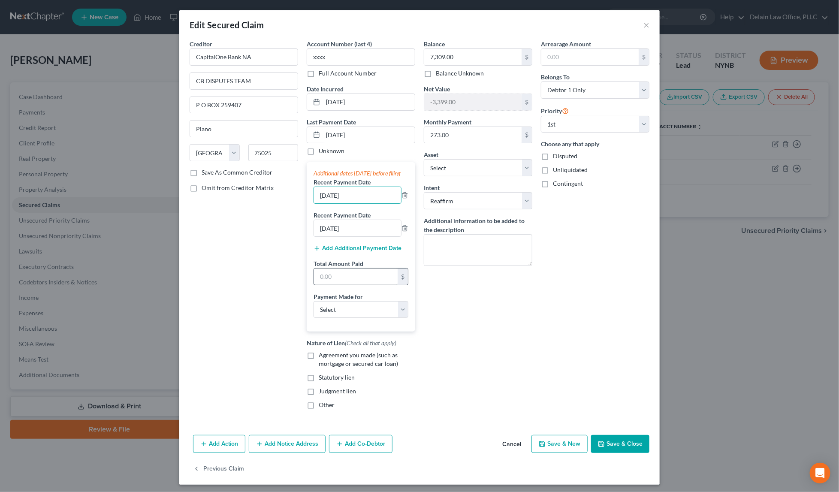
type input "[DATE]"
click at [341, 285] on input "text" at bounding box center [356, 277] width 84 height 16
paste input "6,812"
type input "6,812"
click at [355, 285] on input "text" at bounding box center [356, 277] width 84 height 16
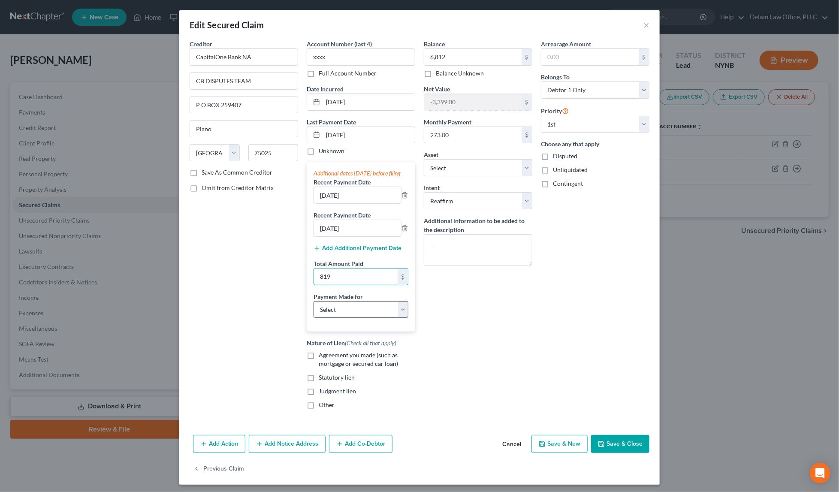
type input "819"
select select "0"
click at [352, 361] on span "Agreement you made (such as mortgage or secured car loan)" at bounding box center [358, 360] width 79 height 16
click at [328, 357] on input "Agreement you made (such as mortgage or secured car loan)" at bounding box center [325, 354] width 6 height 6
checkbox input "true"
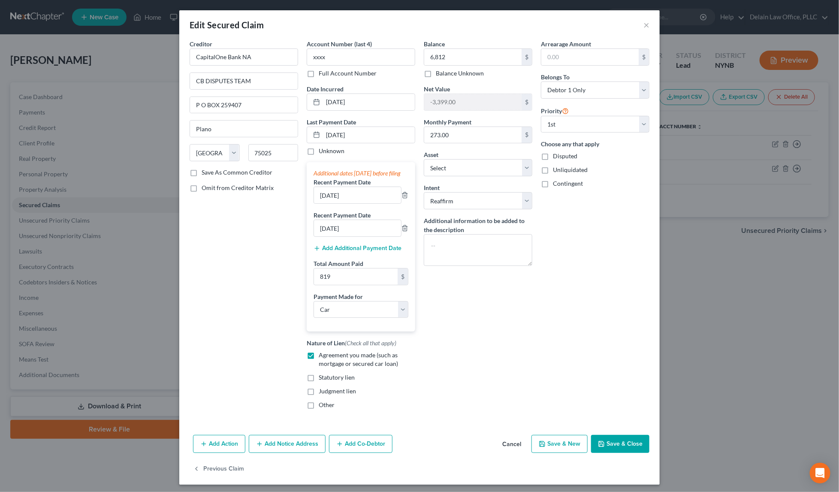
click at [607, 445] on button "Save & Close" at bounding box center [620, 444] width 58 height 18
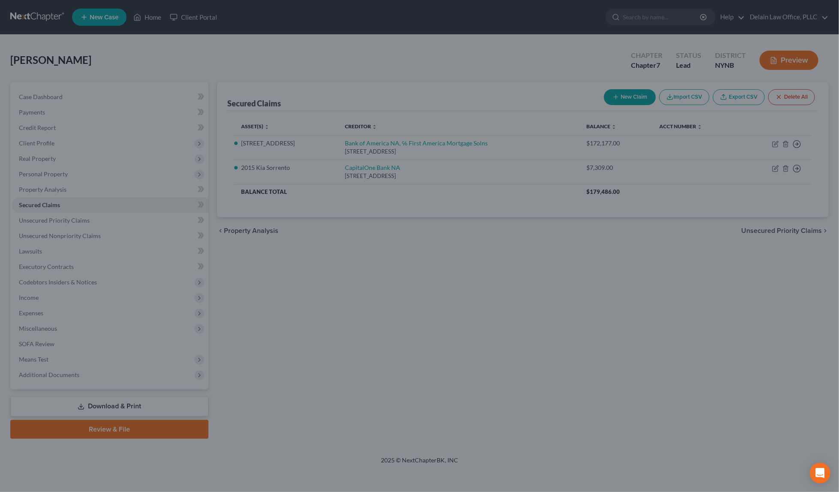
click at [607, 445] on div "Edit Secured Claim × Creditor * CapitalOne Bank NA CB DISPUTES TEAM P O BOX 259…" at bounding box center [420, 247] width 418 height 413
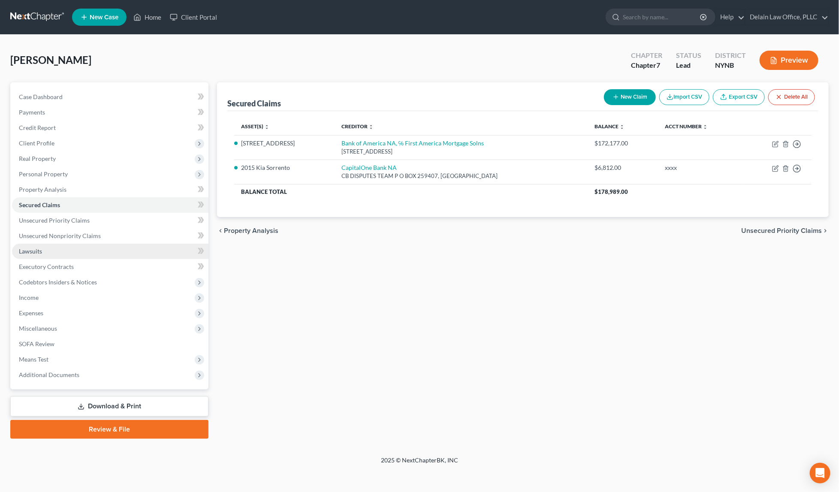
click at [75, 246] on link "Lawsuits" at bounding box center [110, 251] width 197 height 15
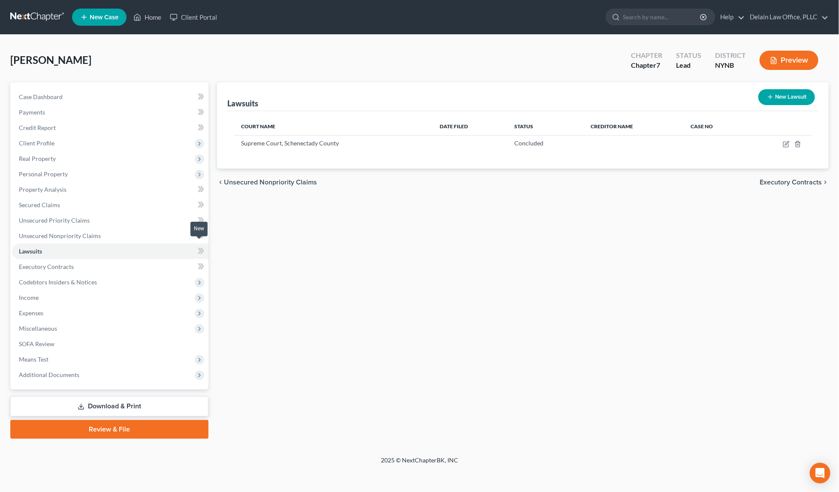
click at [199, 246] on icon at bounding box center [201, 251] width 6 height 11
click at [203, 248] on icon at bounding box center [202, 251] width 4 height 6
click at [153, 275] on span "Codebtors Insiders & Notices" at bounding box center [110, 282] width 197 height 15
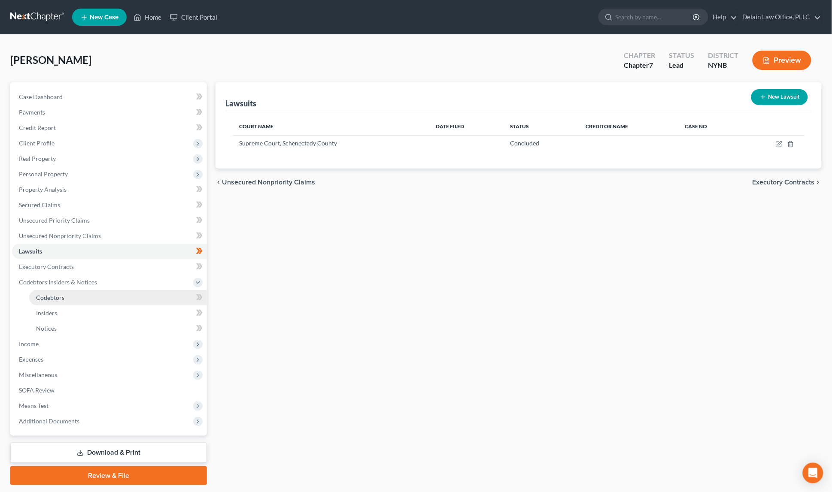
click at [146, 290] on link "Codebtors" at bounding box center [118, 297] width 178 height 15
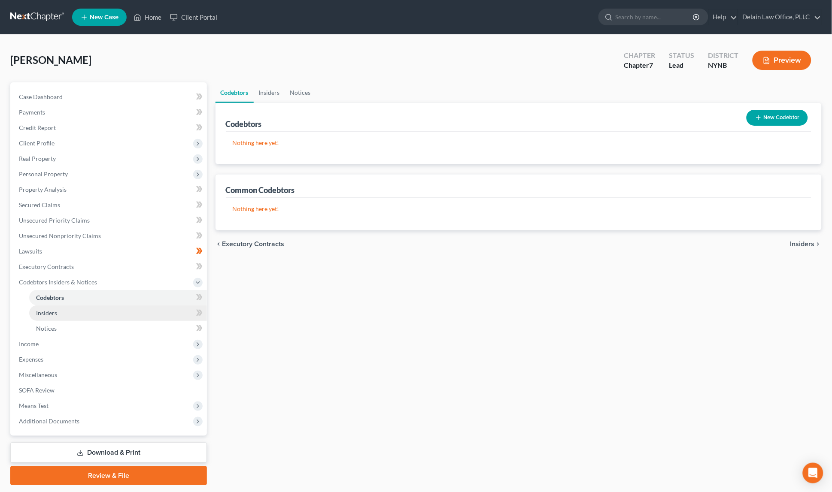
click at [147, 306] on link "Insiders" at bounding box center [118, 313] width 178 height 15
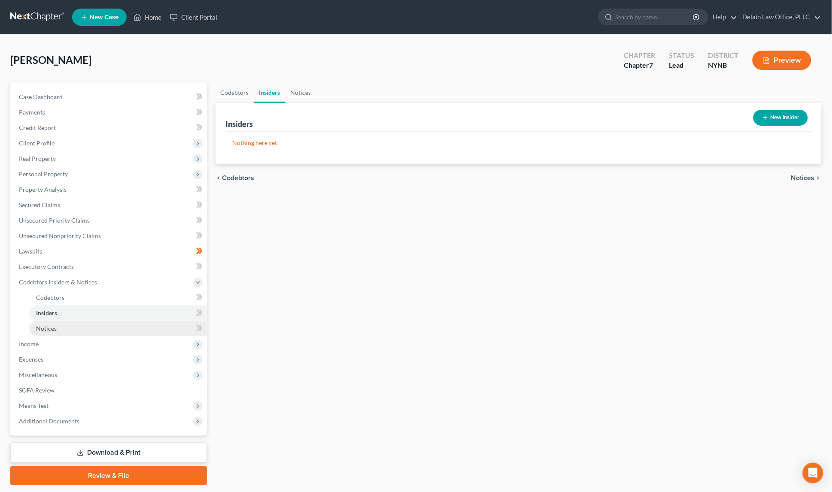
click at [133, 323] on link "Notices" at bounding box center [118, 328] width 178 height 15
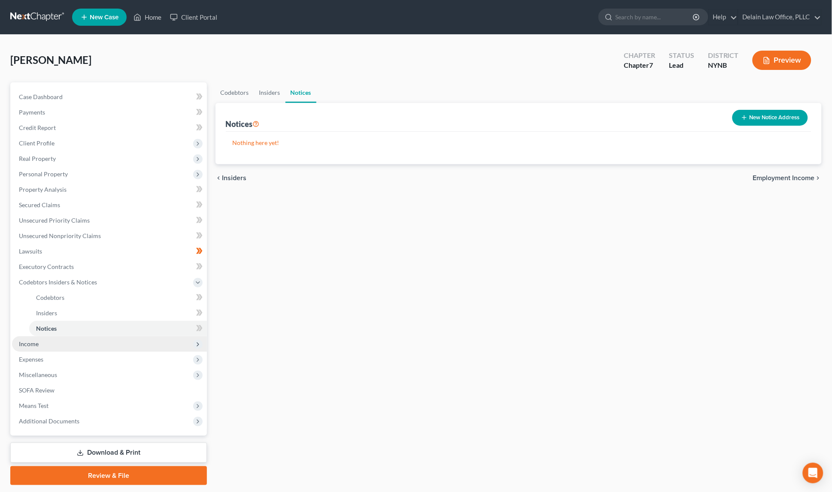
click at [151, 341] on span "Income" at bounding box center [109, 343] width 195 height 15
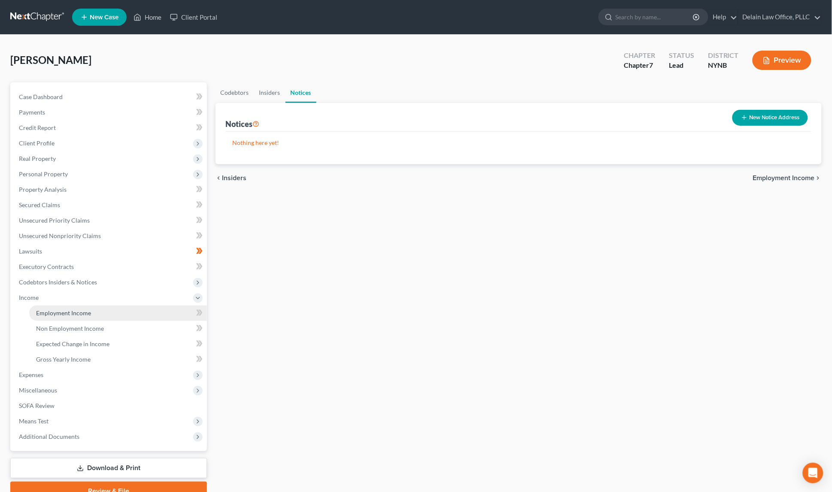
click at [149, 306] on link "Employment Income" at bounding box center [118, 313] width 178 height 15
